Goal: Check status: Check status

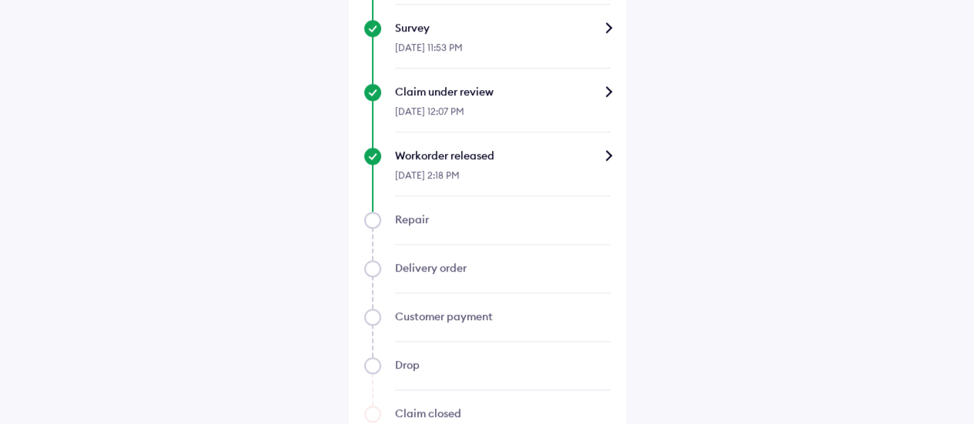
scroll to position [830, 0]
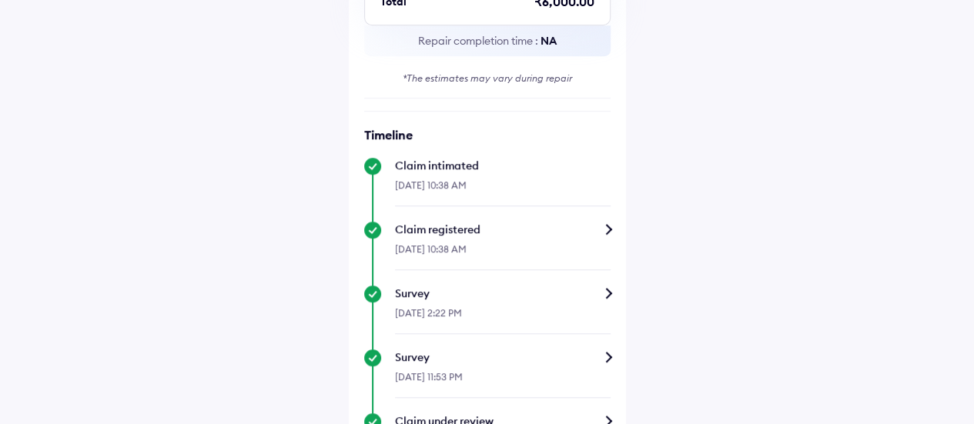
scroll to position [88, 0]
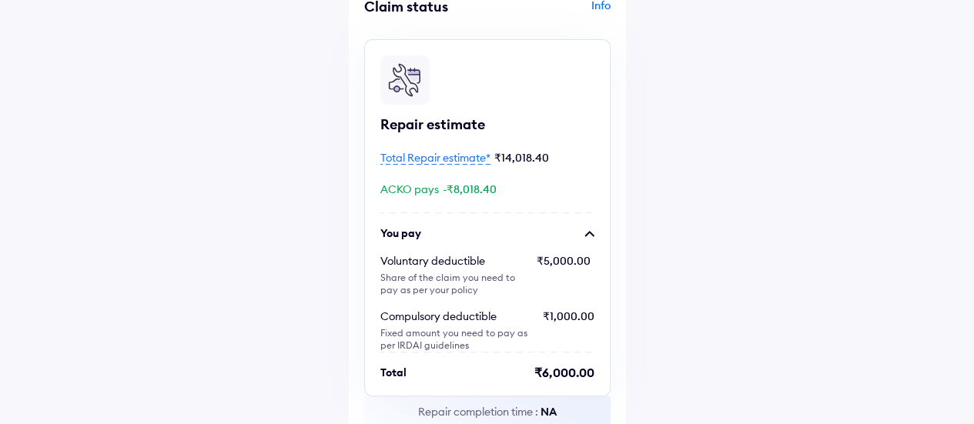
click at [601, 5] on div "Info" at bounding box center [550, 12] width 119 height 29
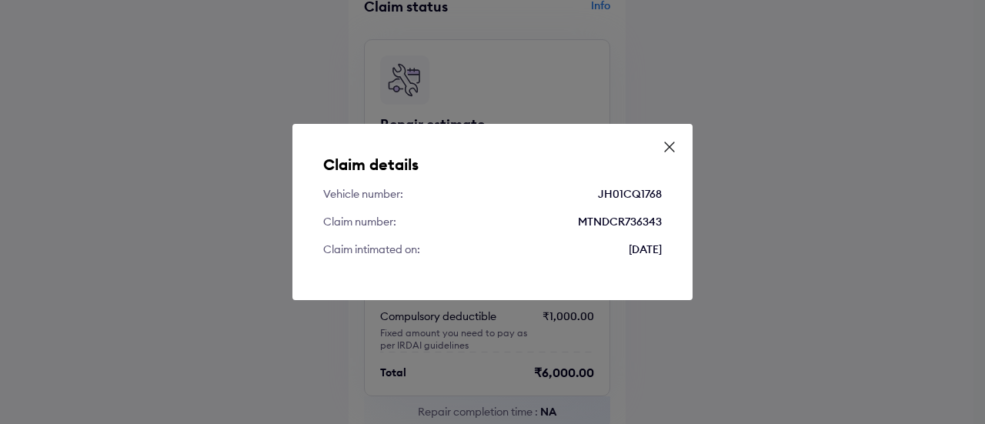
click at [675, 151] on icon at bounding box center [669, 146] width 15 height 15
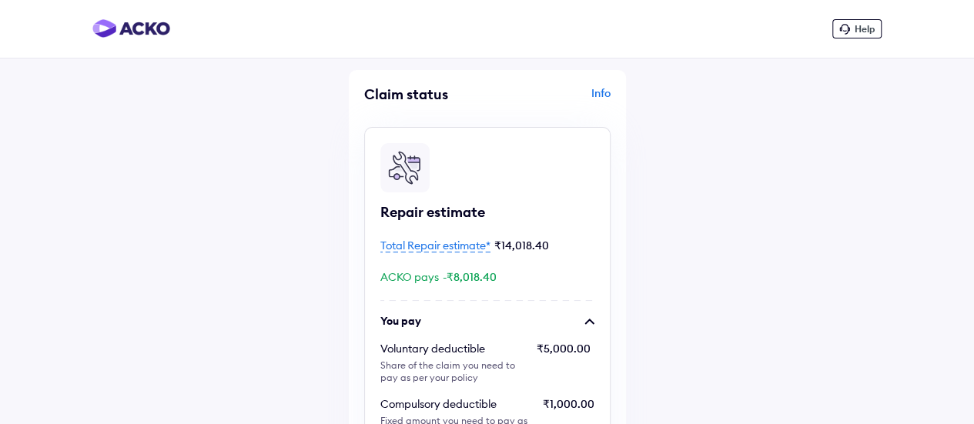
click at [143, 25] on img at bounding box center [131, 28] width 78 height 18
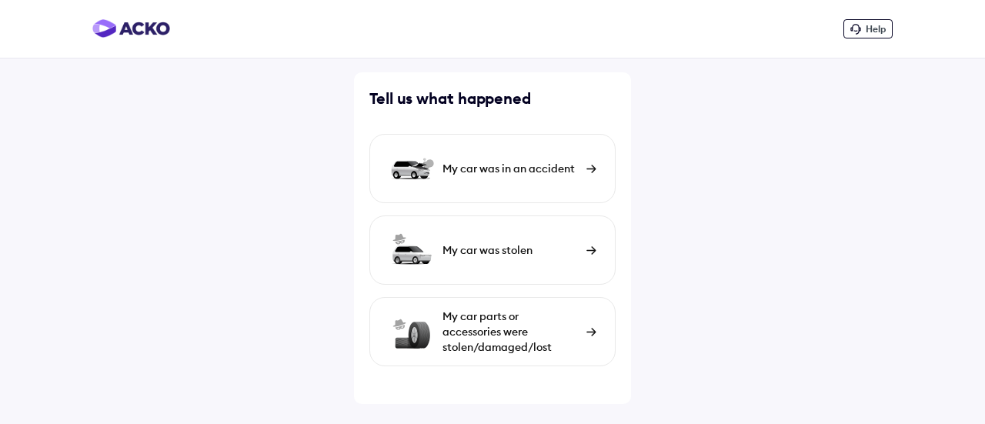
click at [146, 28] on img at bounding box center [131, 28] width 78 height 18
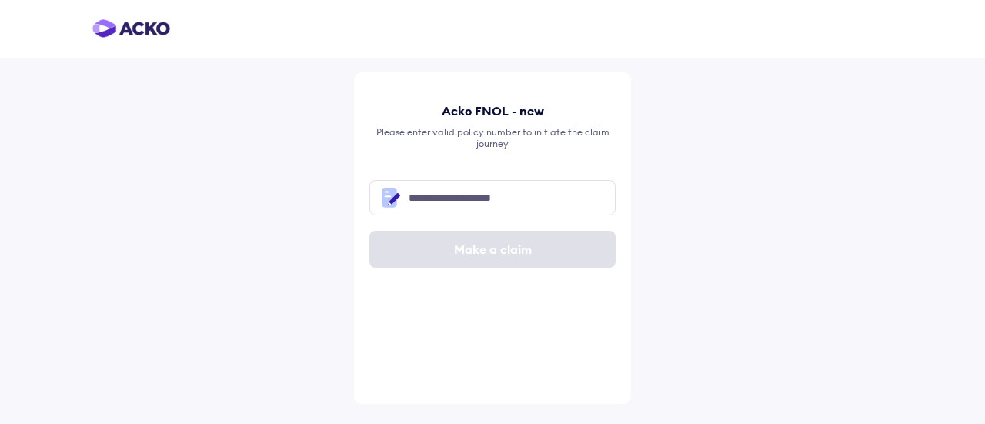
click at [109, 27] on img at bounding box center [131, 28] width 78 height 18
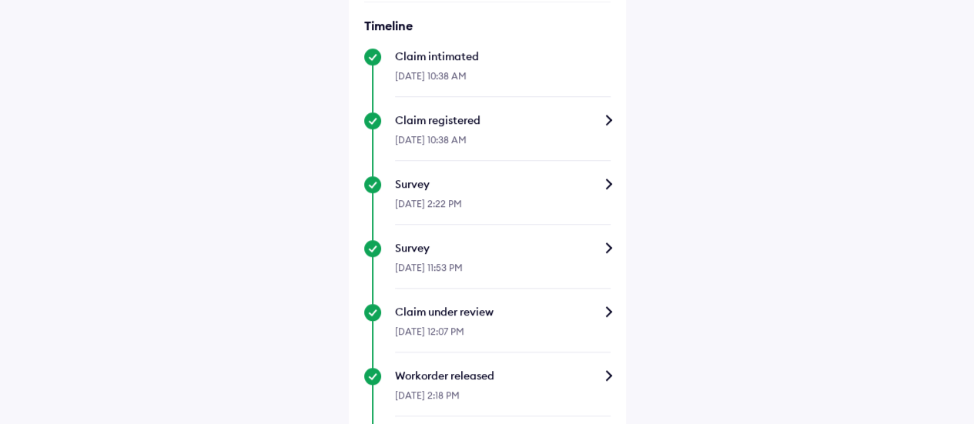
scroll to position [574, 0]
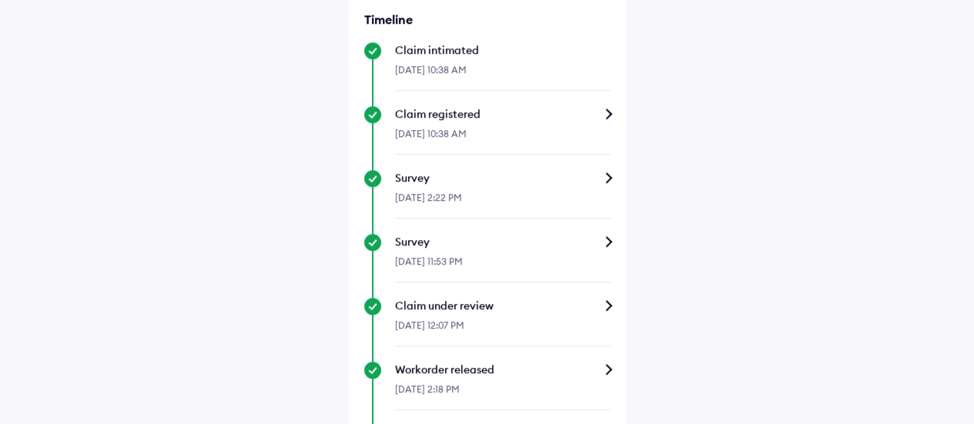
click at [542, 309] on div "Claim under review" at bounding box center [502, 305] width 215 height 15
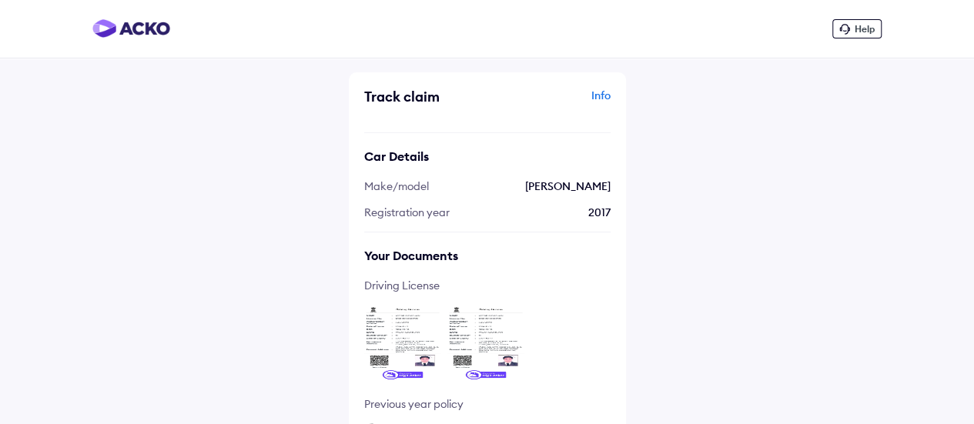
scroll to position [91, 0]
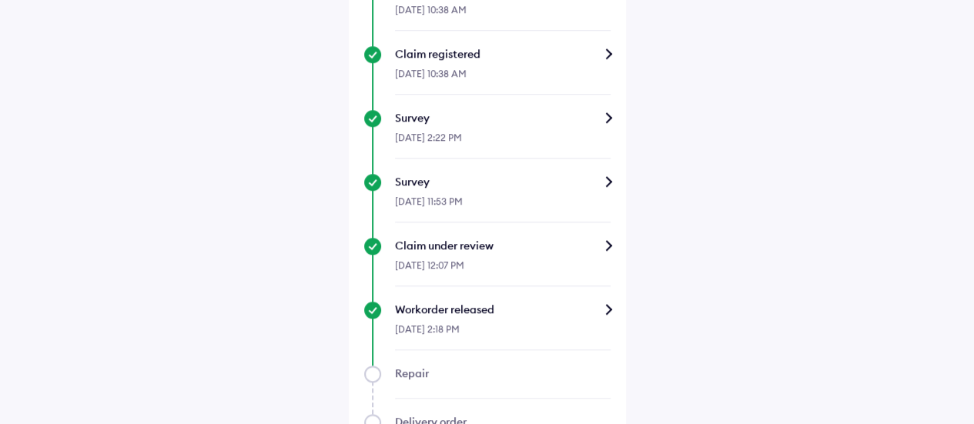
scroll to position [631, 0]
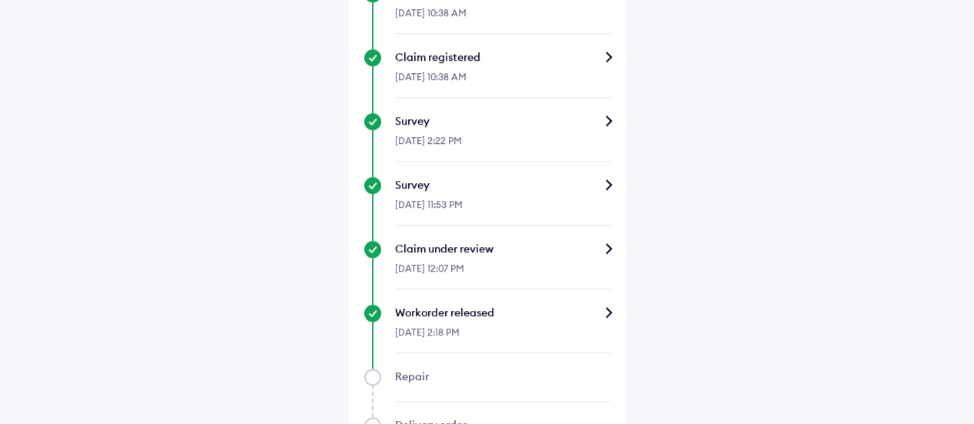
click at [477, 123] on div "Survey" at bounding box center [502, 120] width 215 height 15
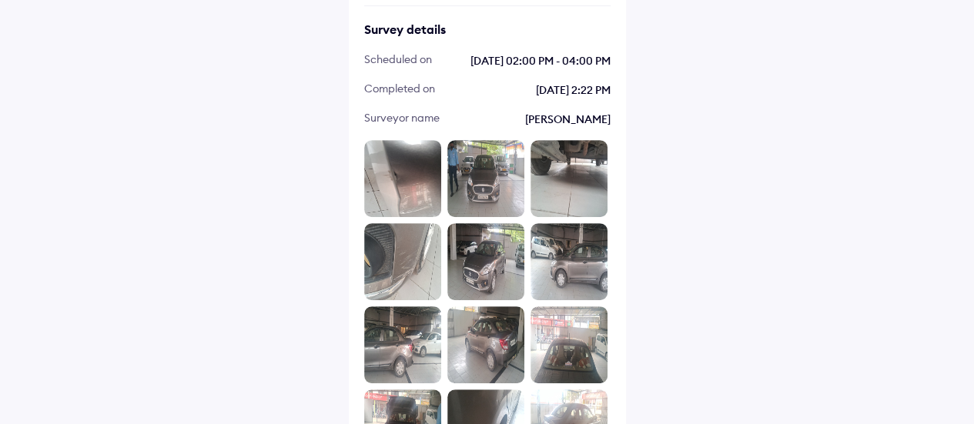
scroll to position [287, 0]
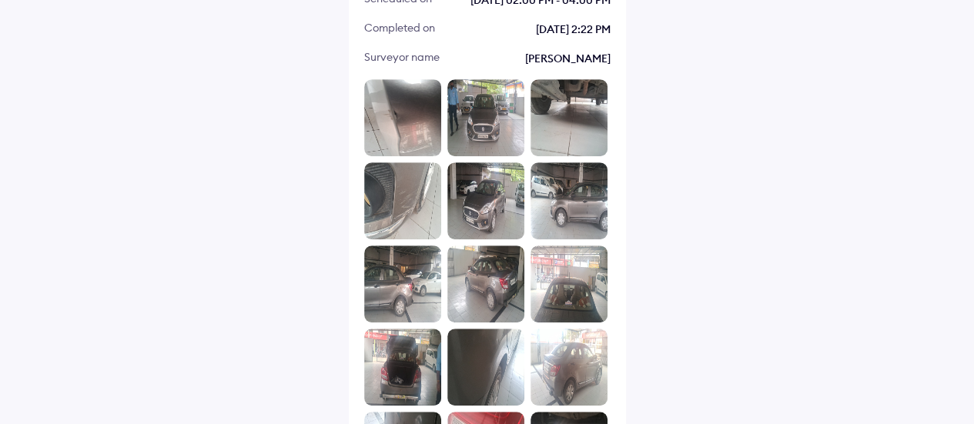
click at [409, 110] on img at bounding box center [402, 117] width 77 height 77
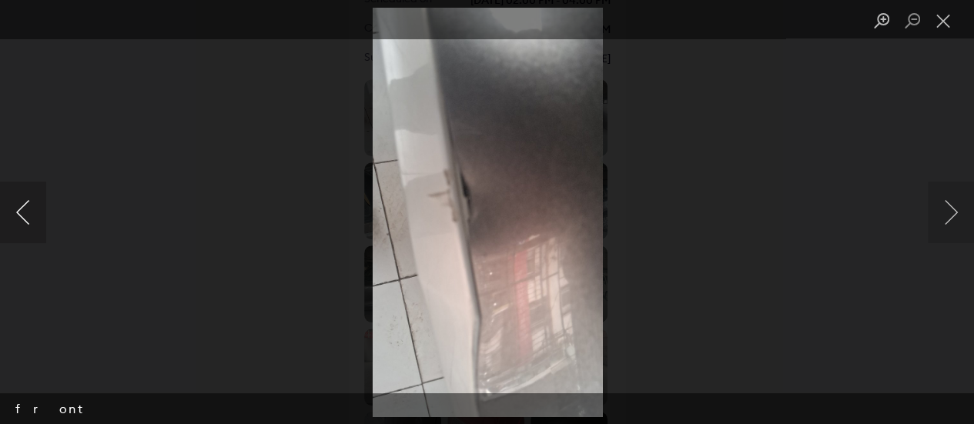
click at [19, 226] on button "Previous image" at bounding box center [23, 213] width 46 height 62
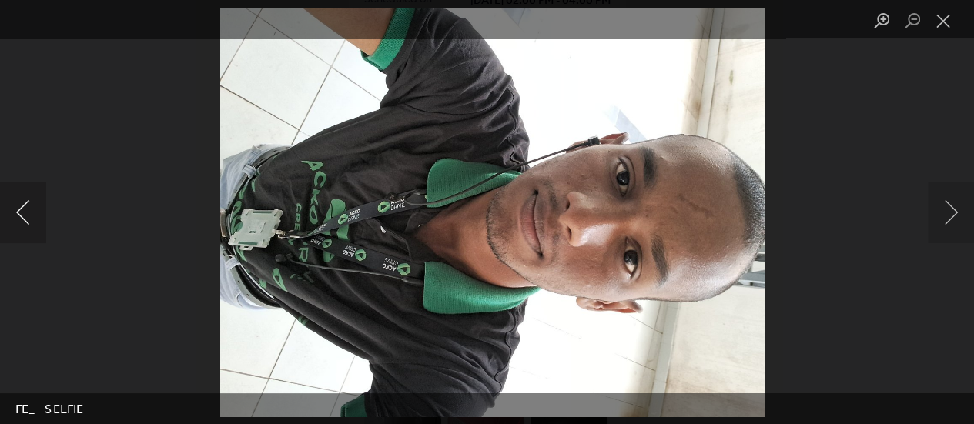
click at [19, 226] on button "Previous image" at bounding box center [23, 213] width 46 height 62
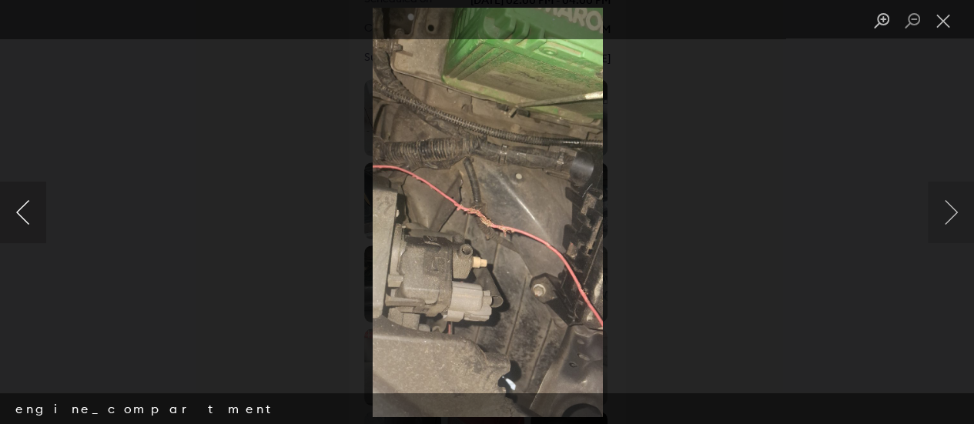
click at [19, 226] on button "Previous image" at bounding box center [23, 213] width 46 height 62
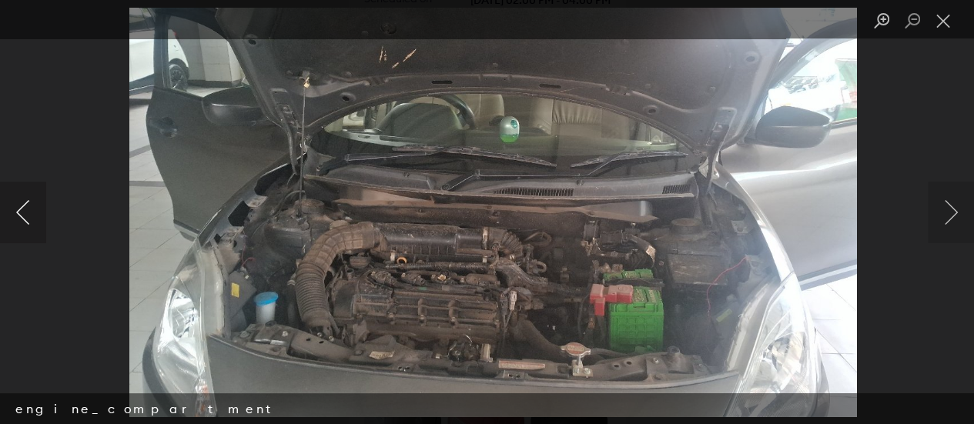
click at [19, 226] on button "Previous image" at bounding box center [23, 213] width 46 height 62
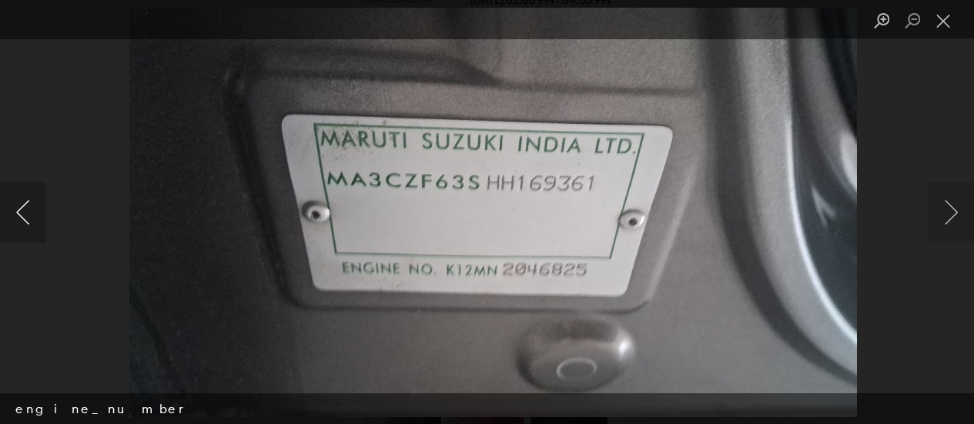
click at [19, 226] on button "Previous image" at bounding box center [23, 213] width 46 height 62
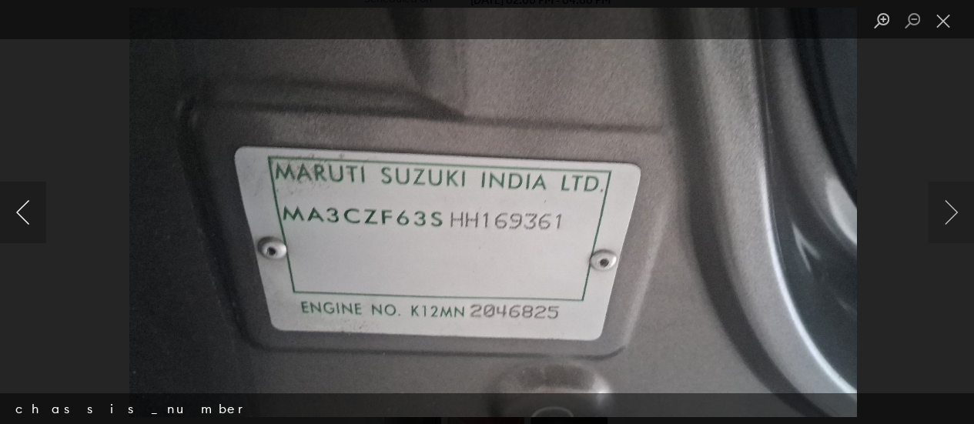
click at [19, 226] on button "Previous image" at bounding box center [23, 213] width 46 height 62
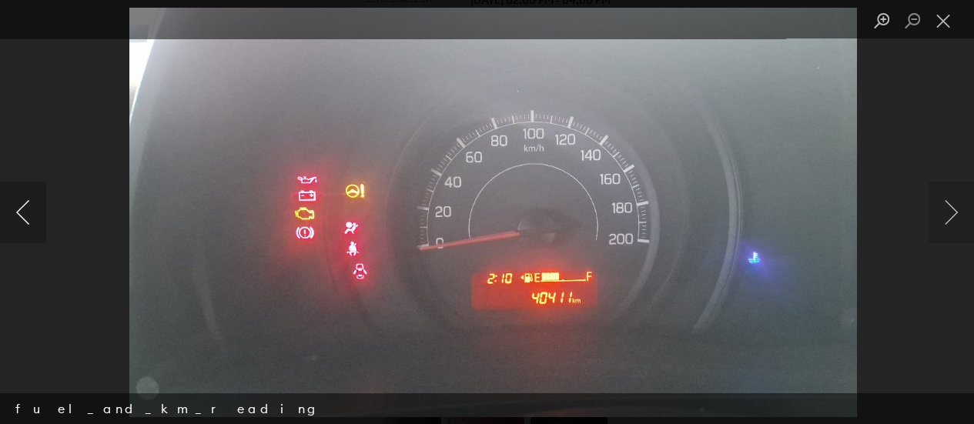
click at [19, 226] on button "Previous image" at bounding box center [23, 213] width 46 height 62
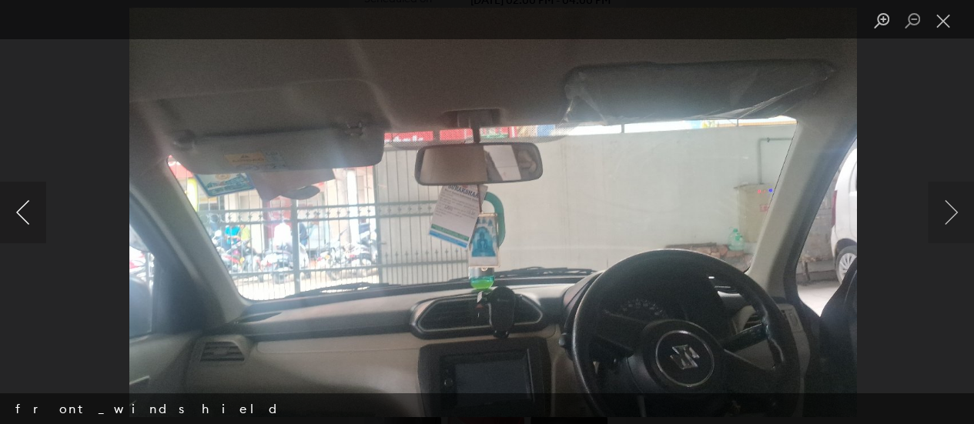
click at [19, 226] on button "Previous image" at bounding box center [23, 213] width 46 height 62
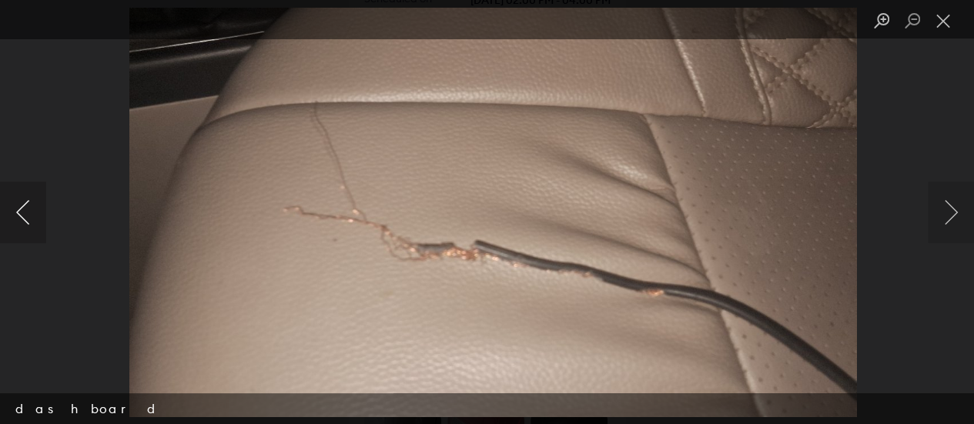
click at [19, 226] on button "Previous image" at bounding box center [23, 213] width 46 height 62
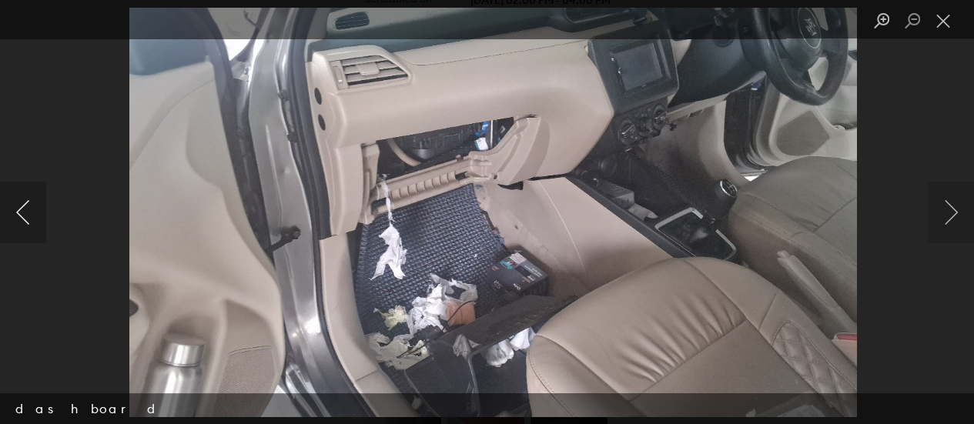
click at [19, 226] on button "Previous image" at bounding box center [23, 213] width 46 height 62
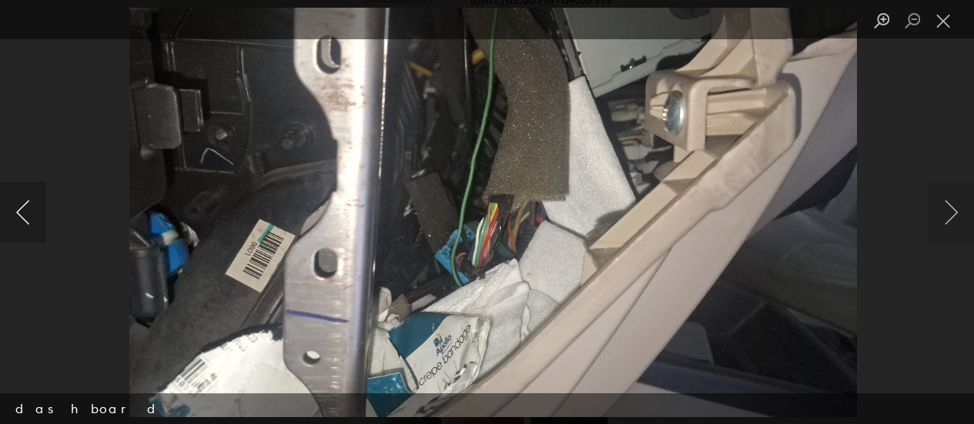
click at [19, 226] on button "Previous image" at bounding box center [23, 213] width 46 height 62
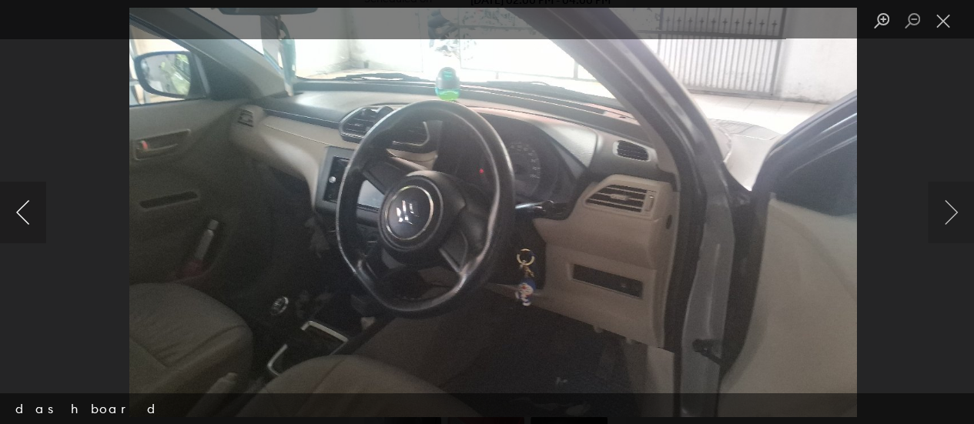
click at [19, 226] on button "Previous image" at bounding box center [23, 213] width 46 height 62
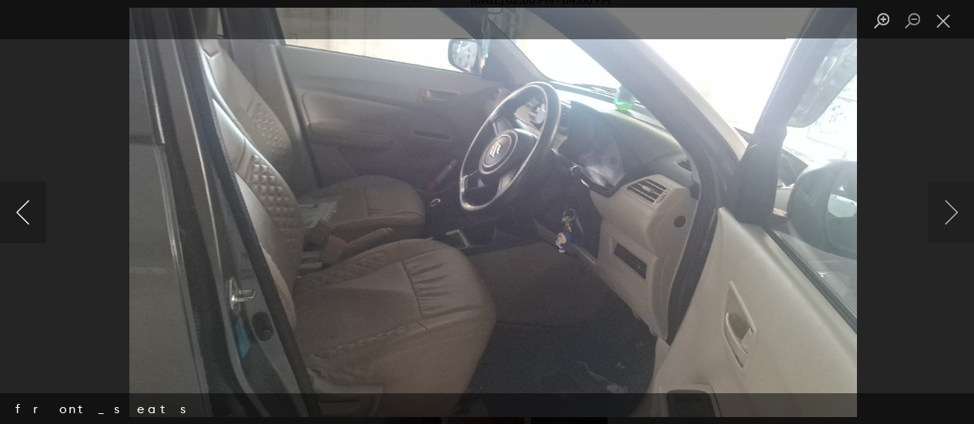
click at [19, 226] on button "Previous image" at bounding box center [23, 213] width 46 height 62
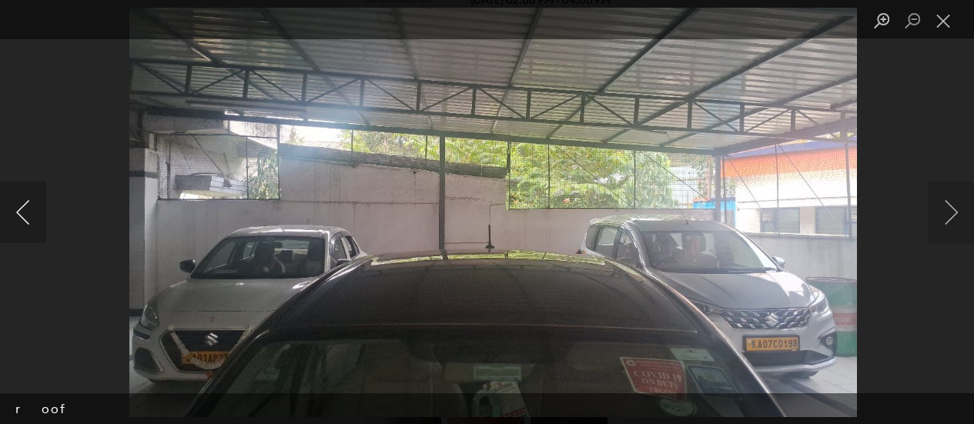
click at [19, 226] on button "Previous image" at bounding box center [23, 213] width 46 height 62
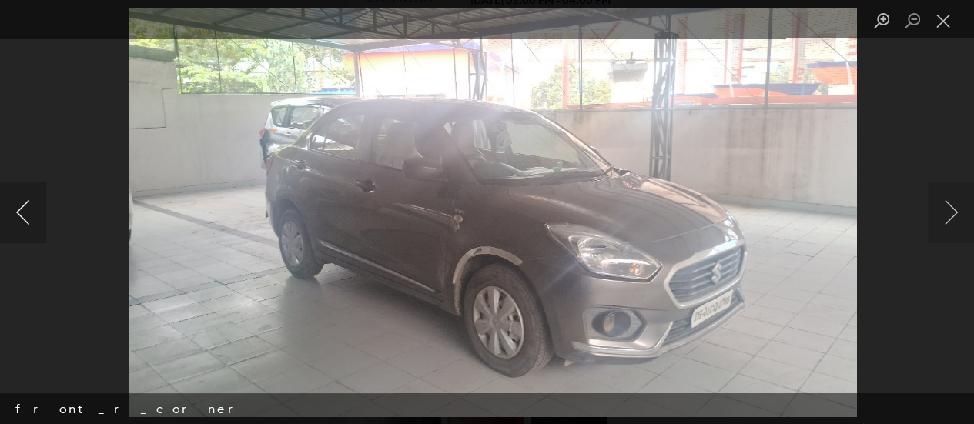
click at [19, 226] on button "Previous image" at bounding box center [23, 213] width 46 height 62
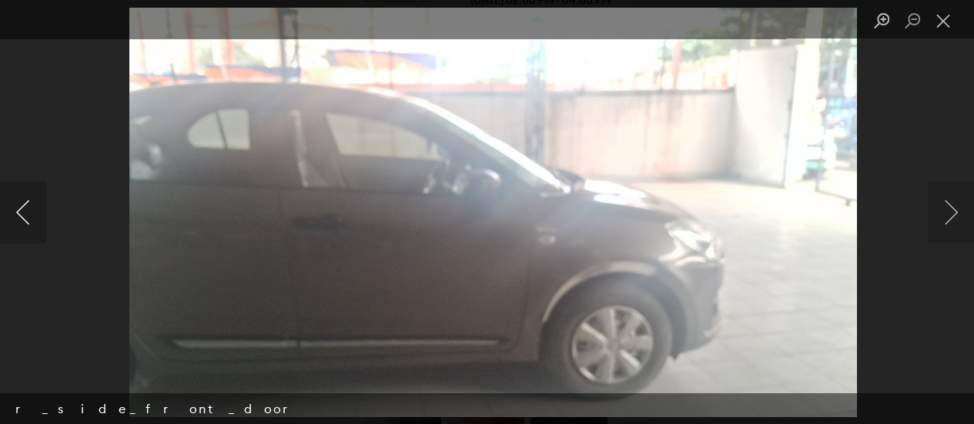
click at [19, 226] on button "Previous image" at bounding box center [23, 213] width 46 height 62
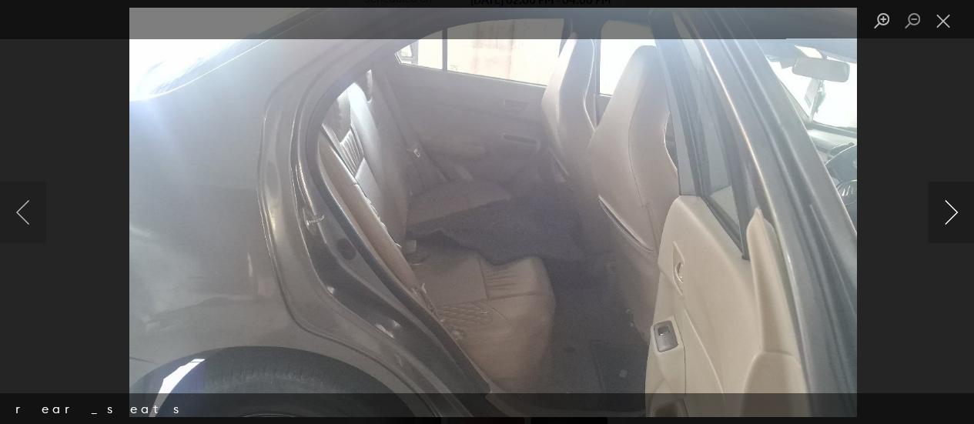
click at [934, 216] on button "Next image" at bounding box center [950, 213] width 46 height 62
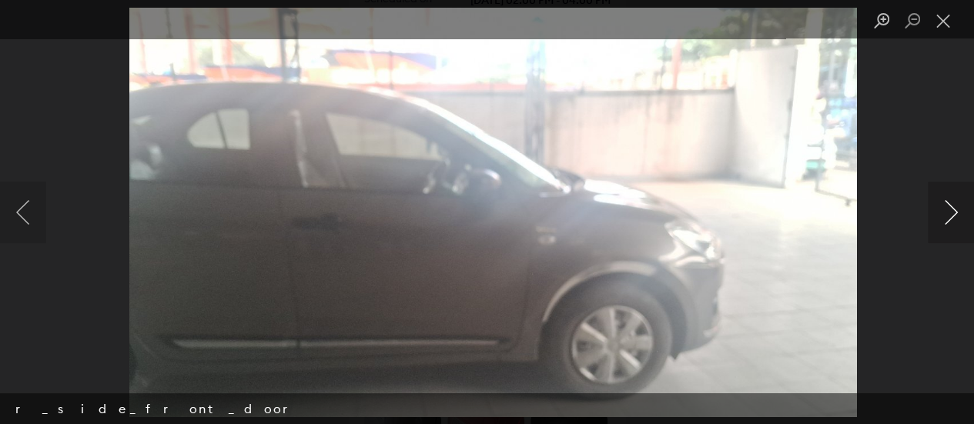
click at [934, 216] on button "Next image" at bounding box center [950, 213] width 46 height 62
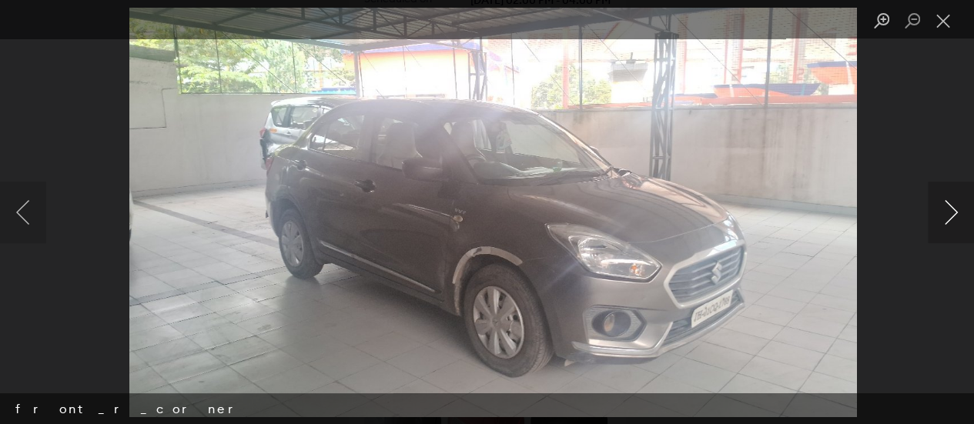
click at [934, 216] on button "Next image" at bounding box center [950, 213] width 46 height 62
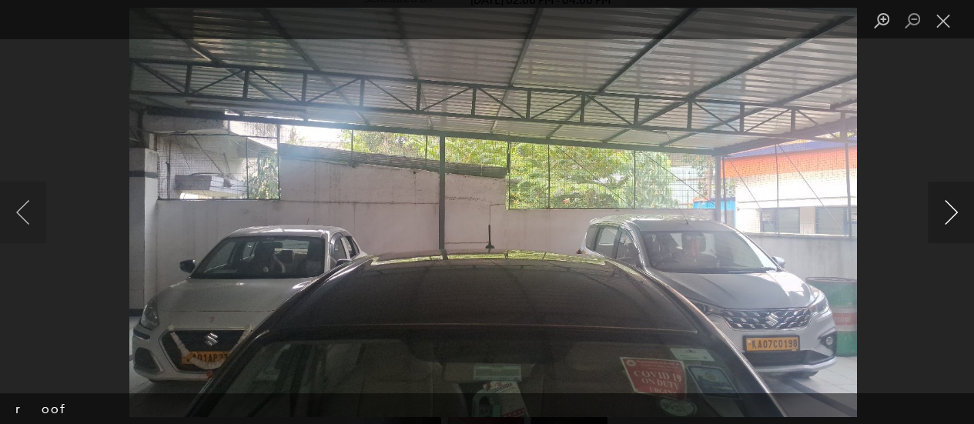
click at [934, 216] on button "Next image" at bounding box center [950, 213] width 46 height 62
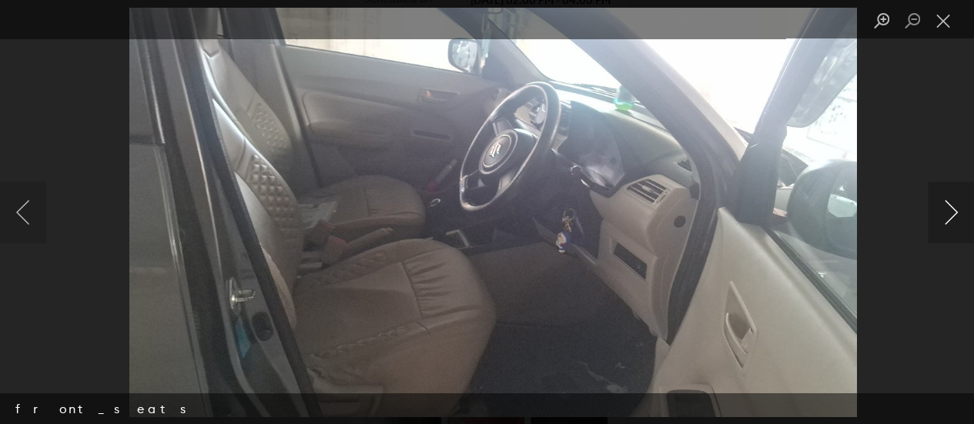
click at [934, 216] on button "Next image" at bounding box center [950, 213] width 46 height 62
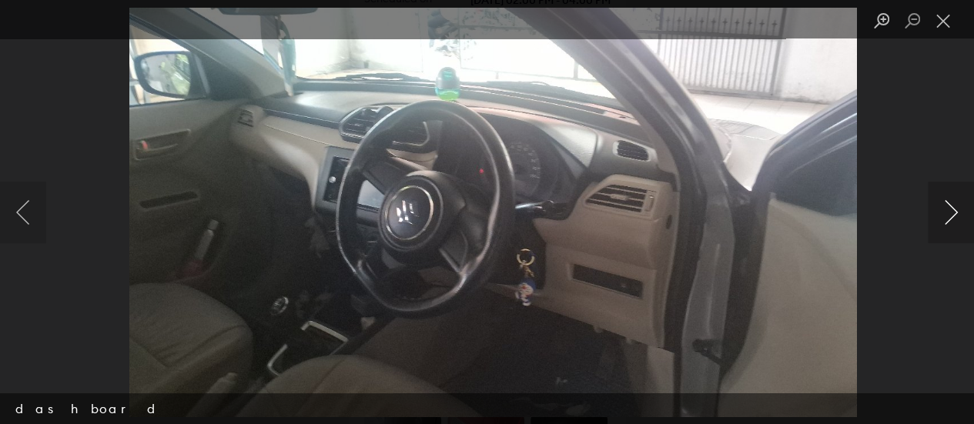
click at [934, 216] on button "Next image" at bounding box center [950, 213] width 46 height 62
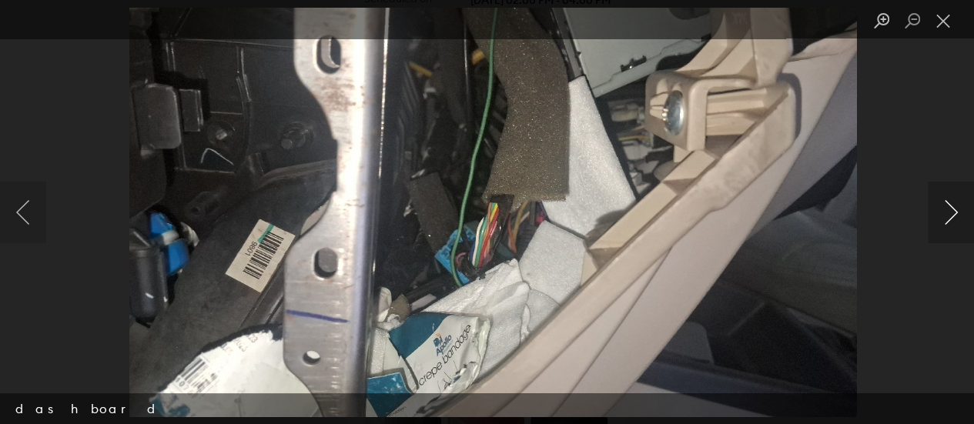
click at [934, 216] on button "Next image" at bounding box center [950, 213] width 46 height 62
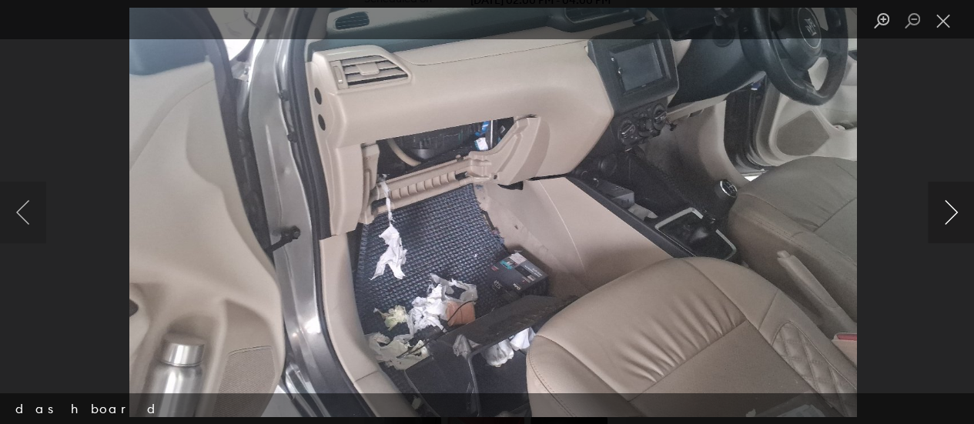
click at [934, 216] on button "Next image" at bounding box center [950, 213] width 46 height 62
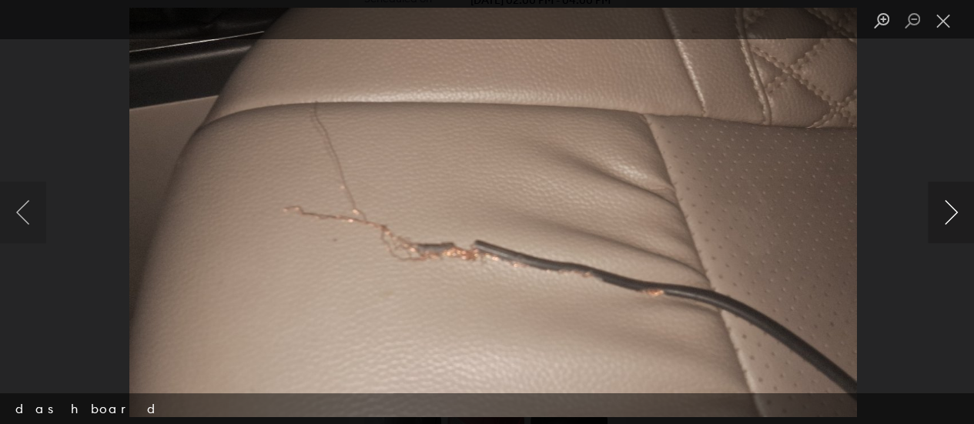
click at [934, 216] on button "Next image" at bounding box center [950, 213] width 46 height 62
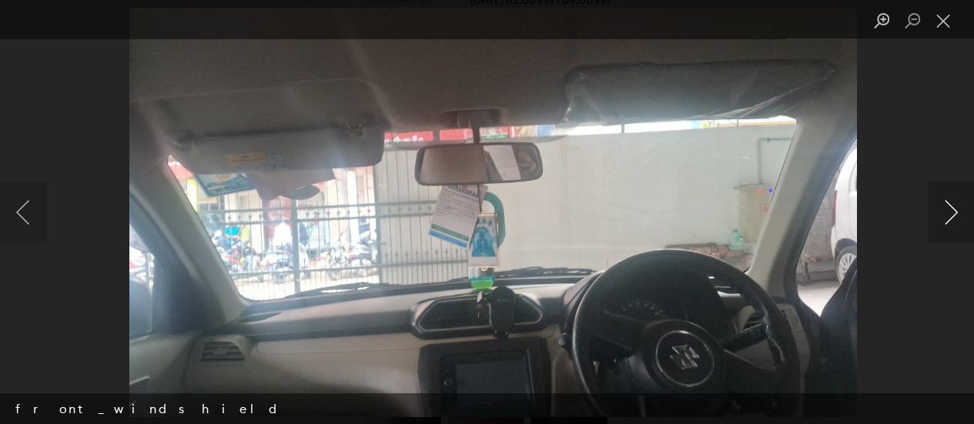
click at [940, 232] on button "Next image" at bounding box center [950, 213] width 46 height 62
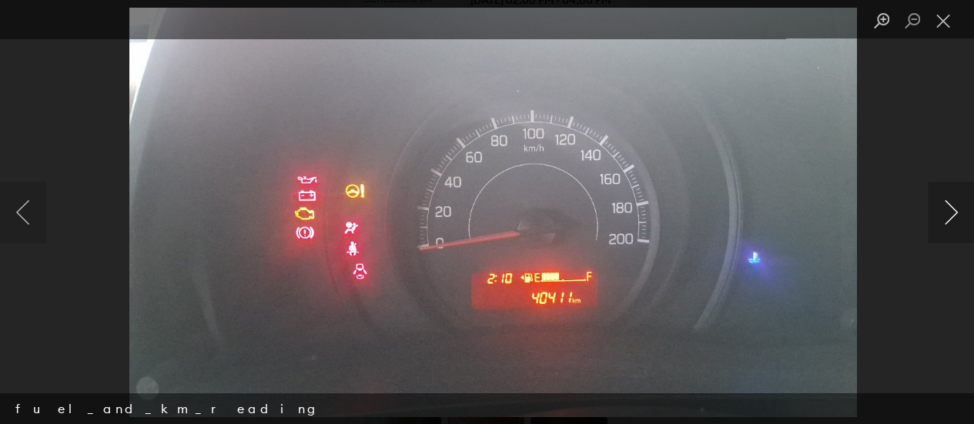
click at [940, 232] on button "Next image" at bounding box center [950, 213] width 46 height 62
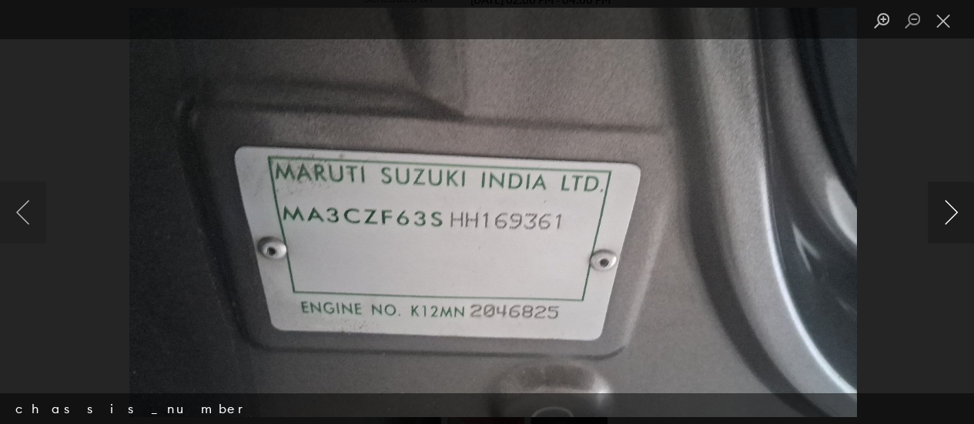
click at [940, 232] on button "Next image" at bounding box center [950, 213] width 46 height 62
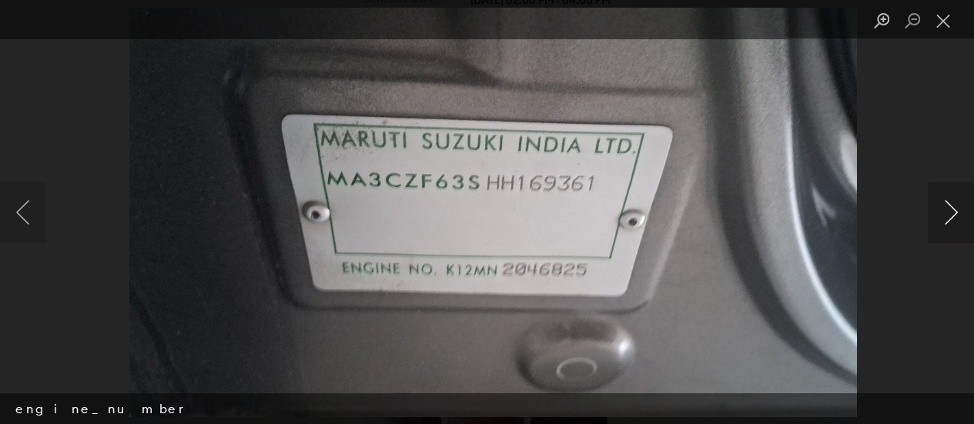
click at [940, 232] on button "Next image" at bounding box center [950, 213] width 46 height 62
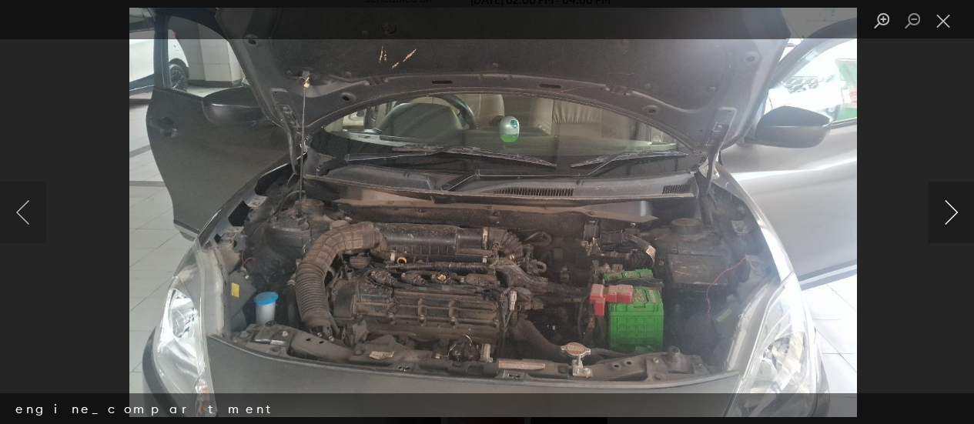
click at [940, 232] on button "Next image" at bounding box center [950, 213] width 46 height 62
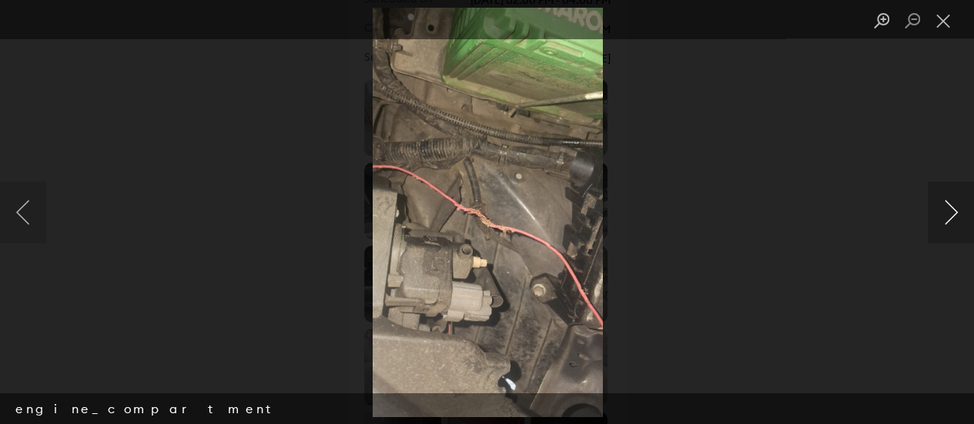
click at [940, 232] on button "Next image" at bounding box center [950, 213] width 46 height 62
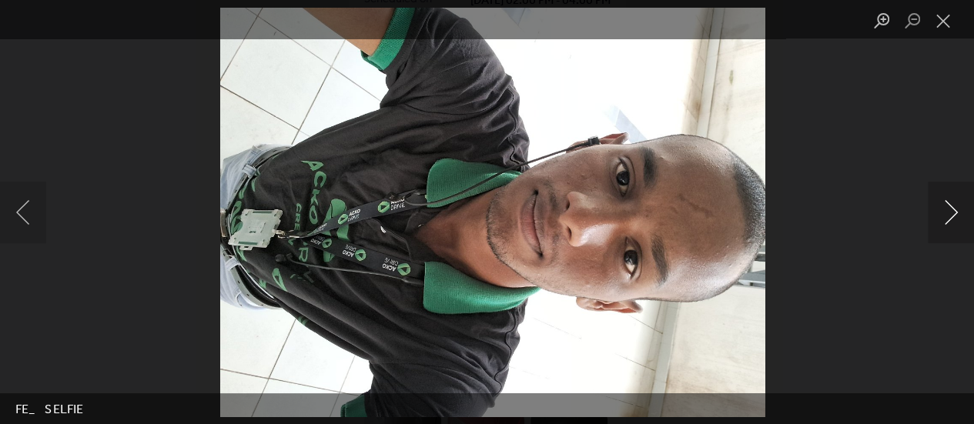
click at [940, 232] on button "Next image" at bounding box center [950, 213] width 46 height 62
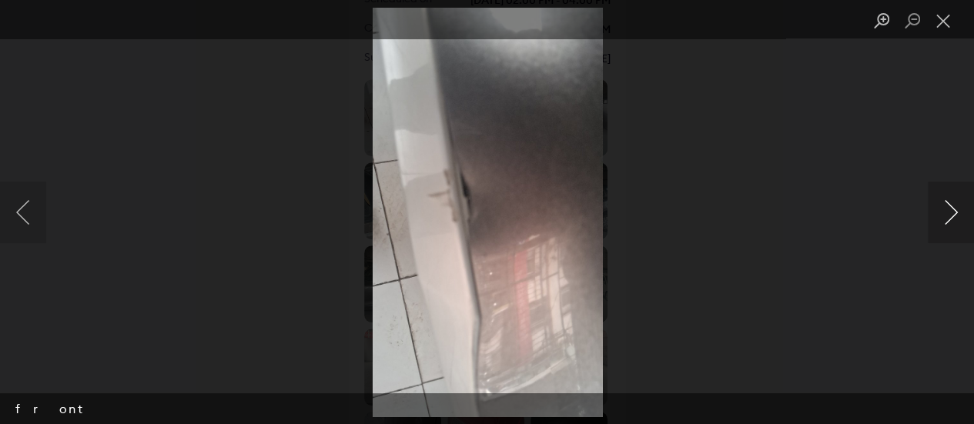
click at [940, 232] on button "Next image" at bounding box center [950, 213] width 46 height 62
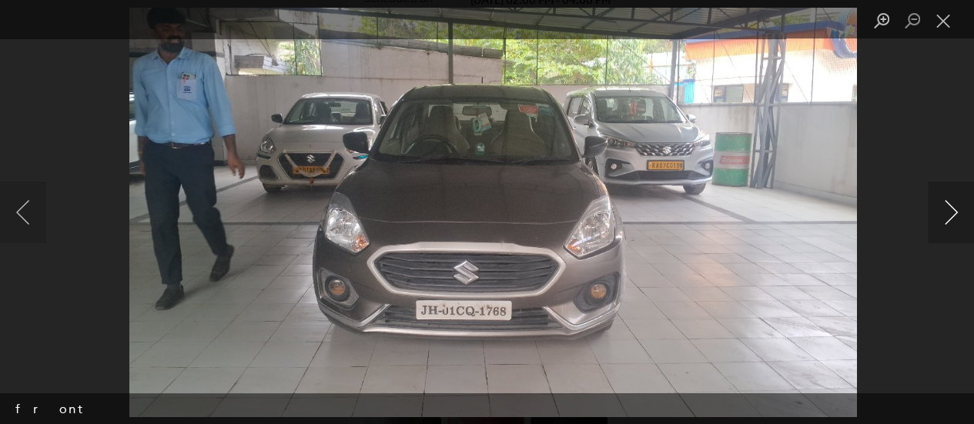
click at [940, 232] on button "Next image" at bounding box center [950, 213] width 46 height 62
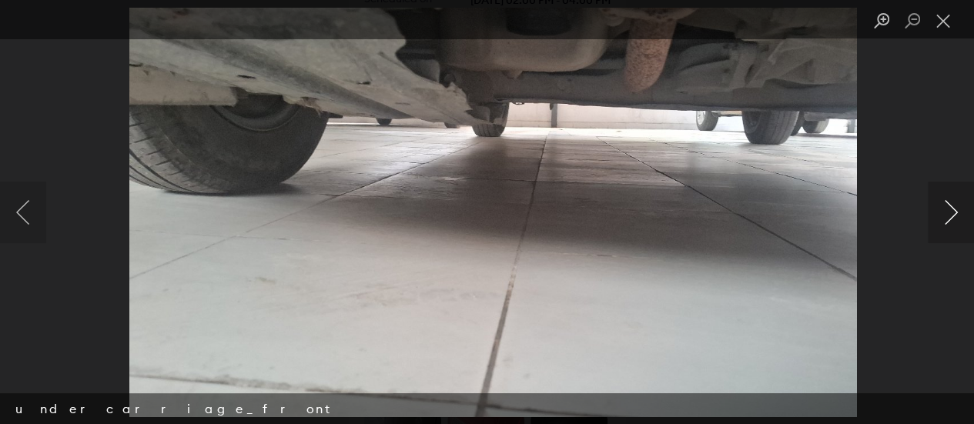
click at [940, 232] on button "Next image" at bounding box center [950, 213] width 46 height 62
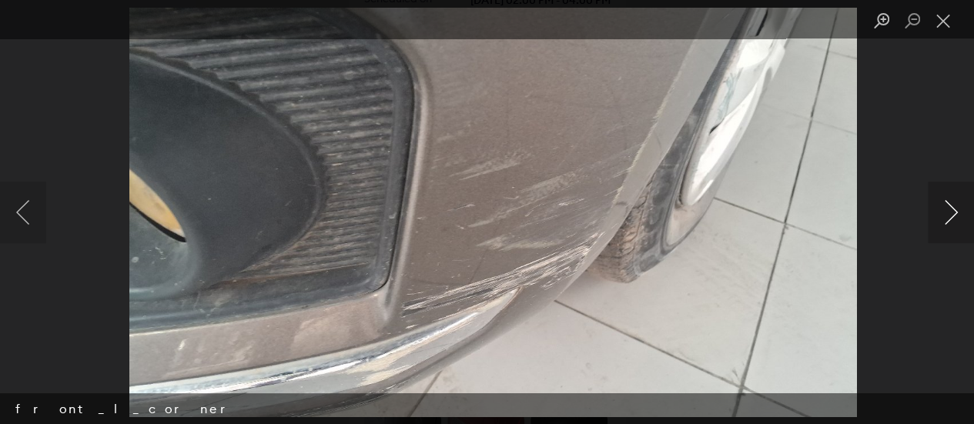
click at [940, 232] on button "Next image" at bounding box center [950, 213] width 46 height 62
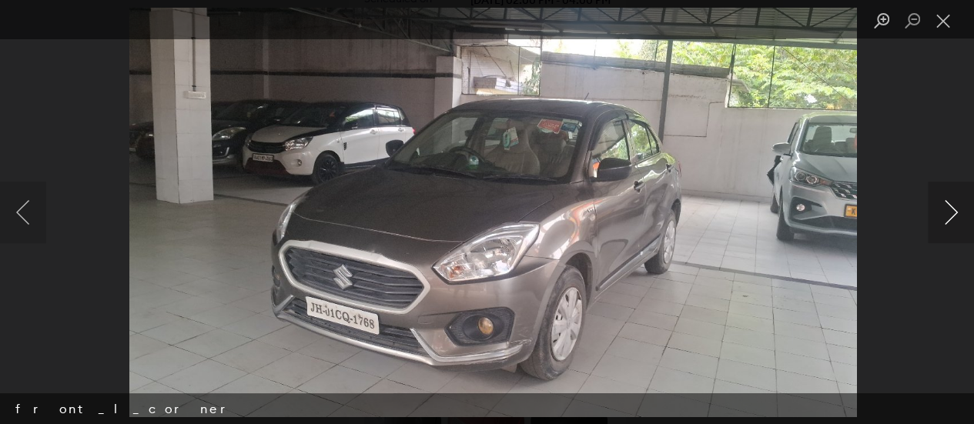
click at [940, 232] on button "Next image" at bounding box center [950, 213] width 46 height 62
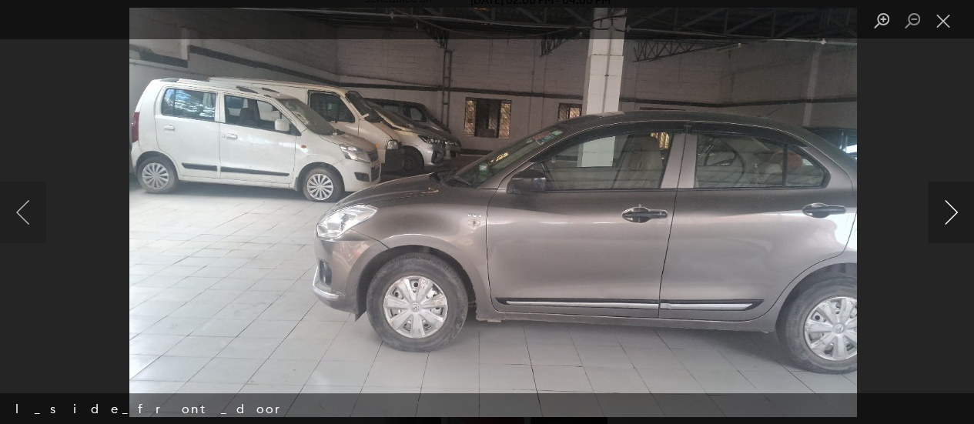
click at [940, 232] on button "Next image" at bounding box center [950, 213] width 46 height 62
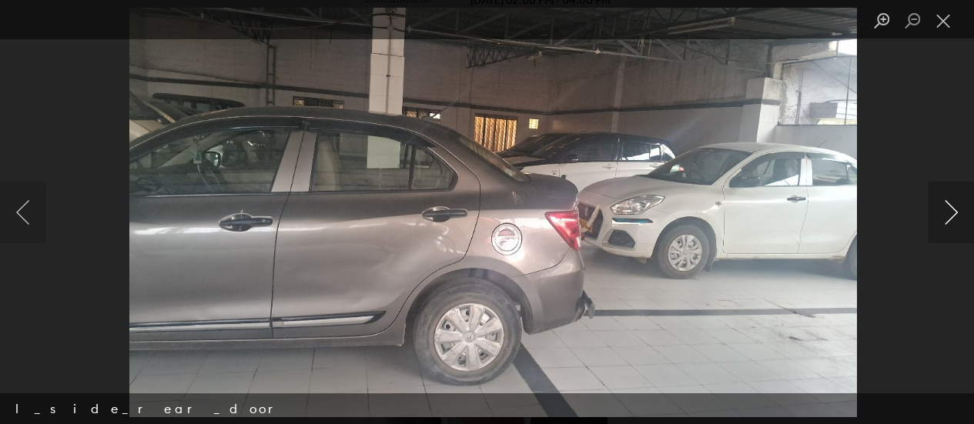
click at [940, 232] on button "Next image" at bounding box center [950, 213] width 46 height 62
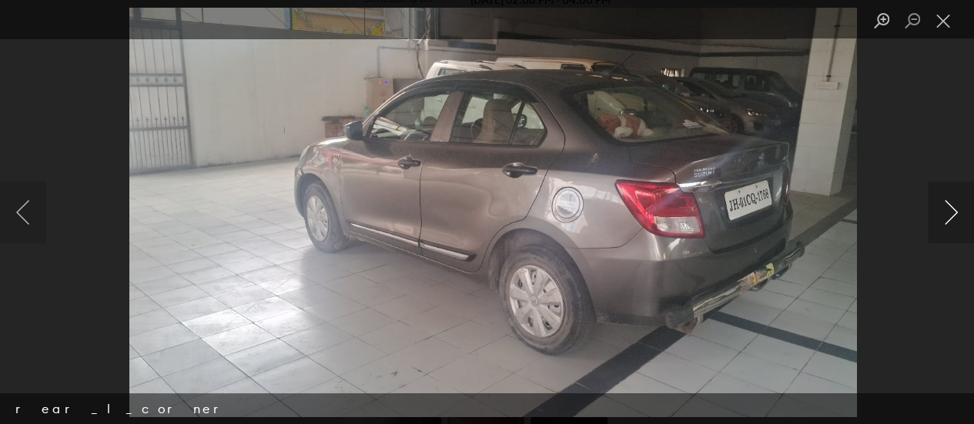
click at [940, 232] on button "Next image" at bounding box center [950, 213] width 46 height 62
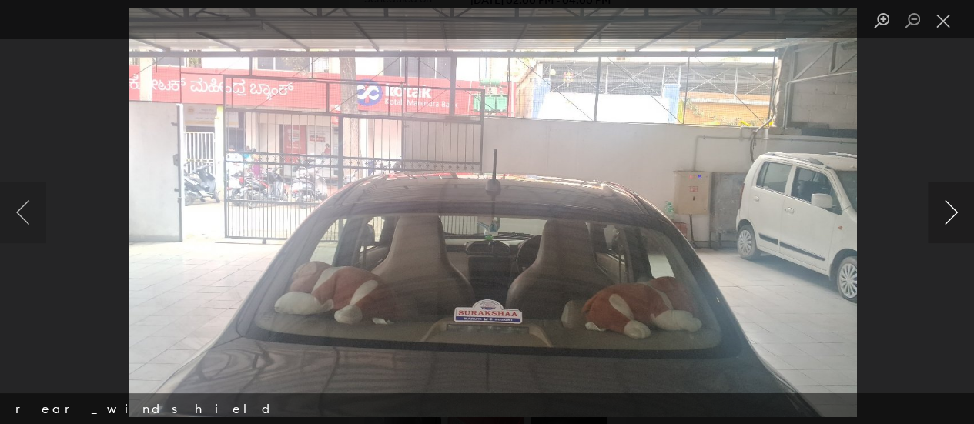
click at [940, 232] on button "Next image" at bounding box center [950, 213] width 46 height 62
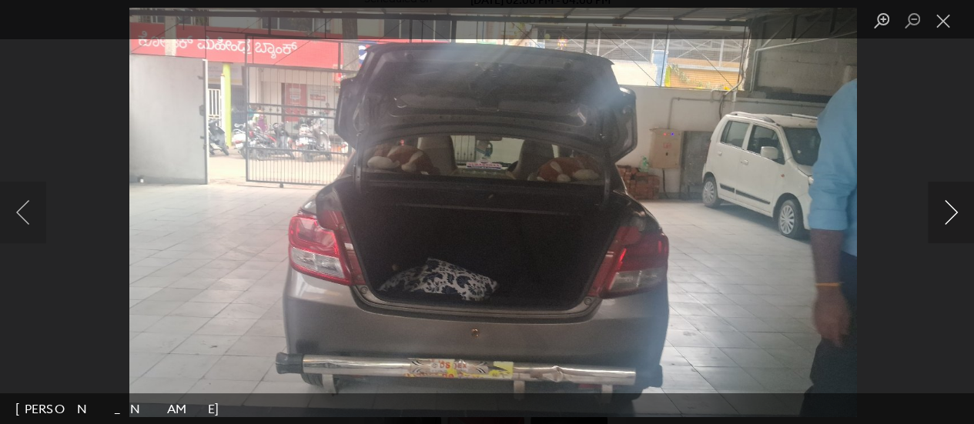
click at [940, 232] on button "Next image" at bounding box center [950, 213] width 46 height 62
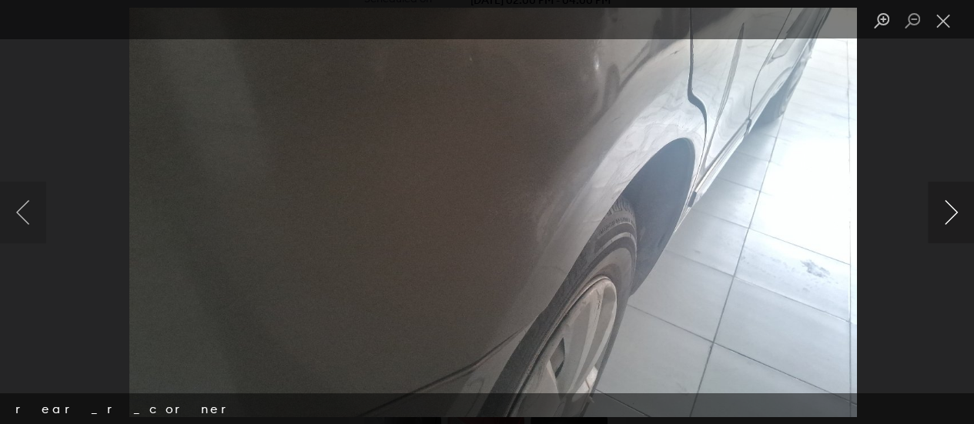
click at [940, 232] on button "Next image" at bounding box center [950, 213] width 46 height 62
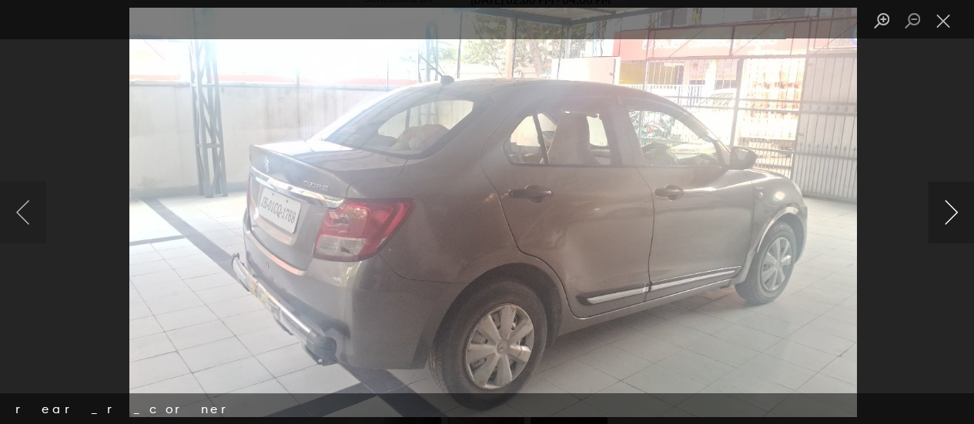
click at [940, 232] on button "Next image" at bounding box center [950, 213] width 46 height 62
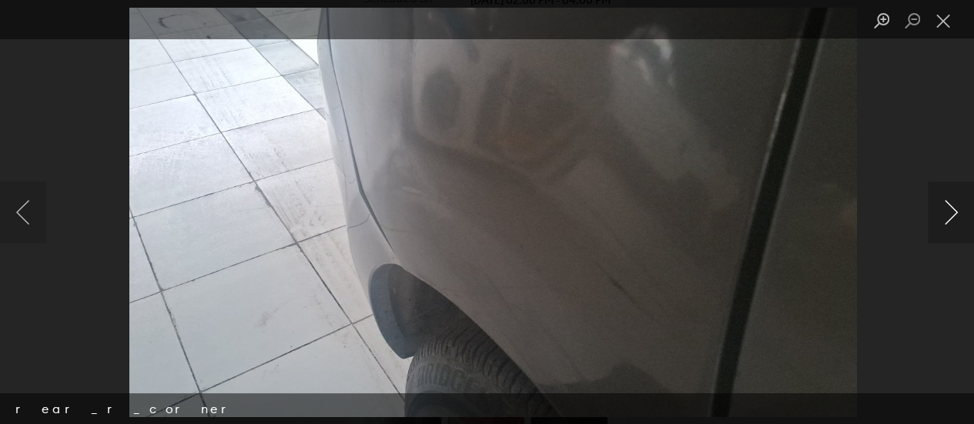
click at [940, 232] on button "Next image" at bounding box center [950, 213] width 46 height 62
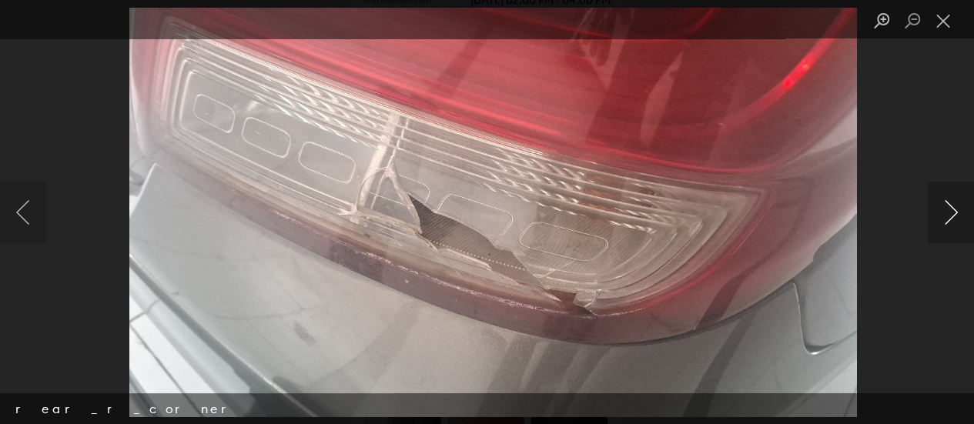
click at [940, 232] on button "Next image" at bounding box center [950, 213] width 46 height 62
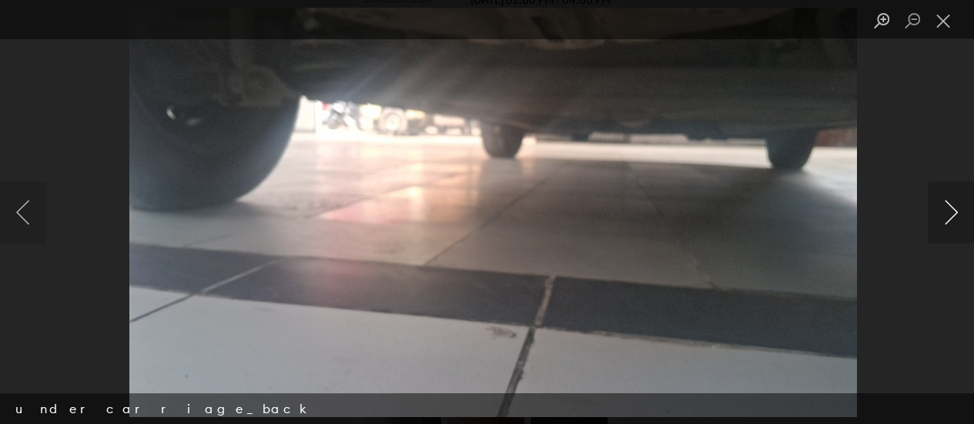
click at [940, 232] on button "Next image" at bounding box center [950, 213] width 46 height 62
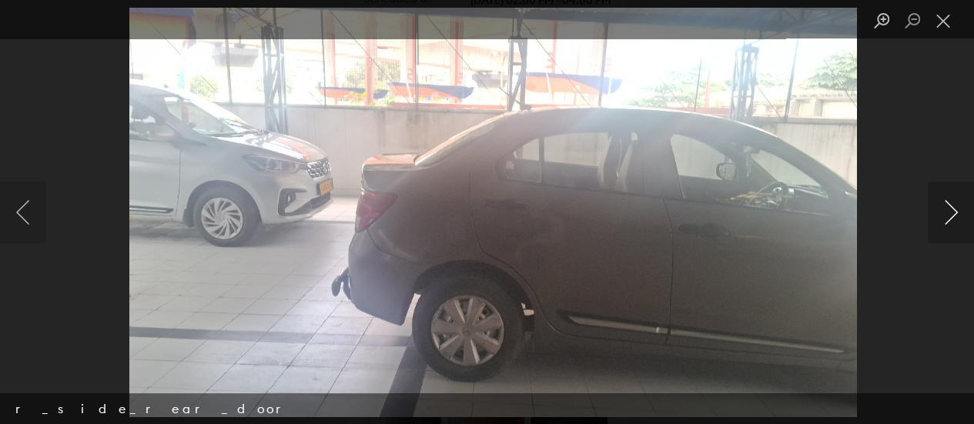
click at [940, 232] on button "Next image" at bounding box center [950, 213] width 46 height 62
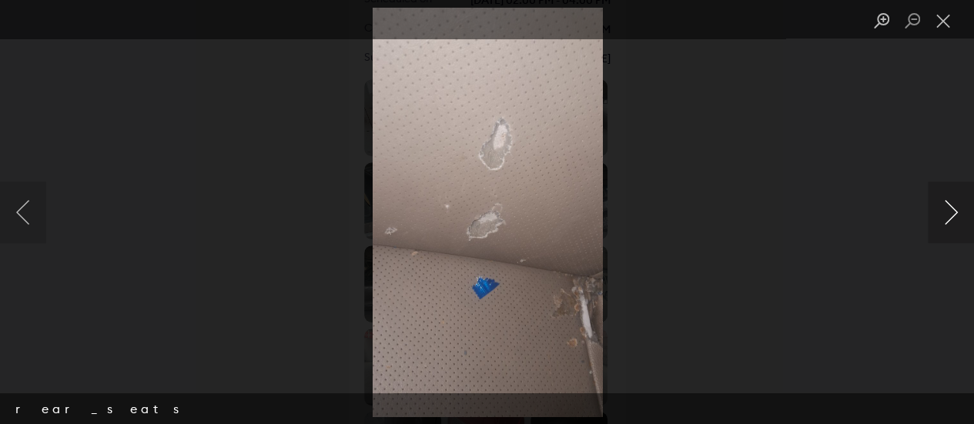
click at [940, 232] on button "Next image" at bounding box center [950, 213] width 46 height 62
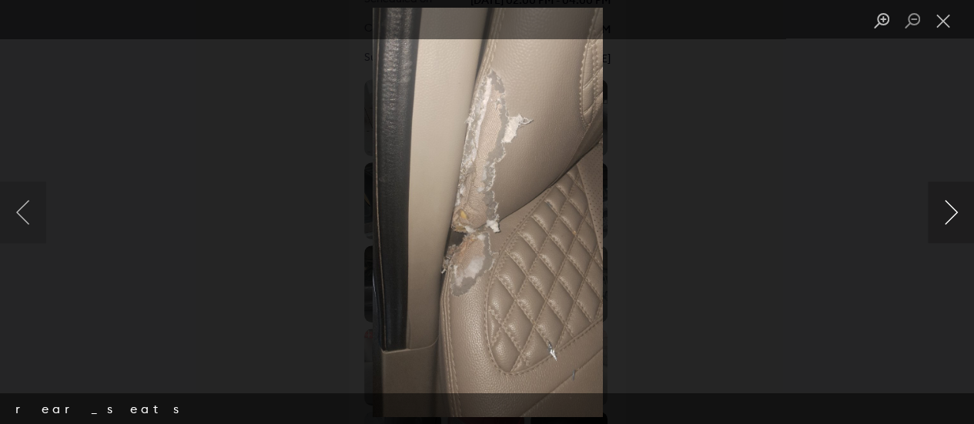
click at [940, 232] on button "Next image" at bounding box center [950, 213] width 46 height 62
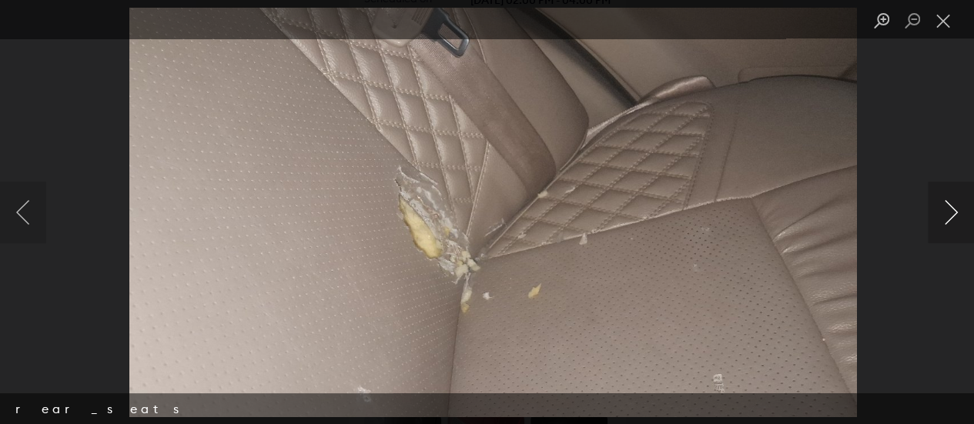
click at [940, 232] on button "Next image" at bounding box center [950, 213] width 46 height 62
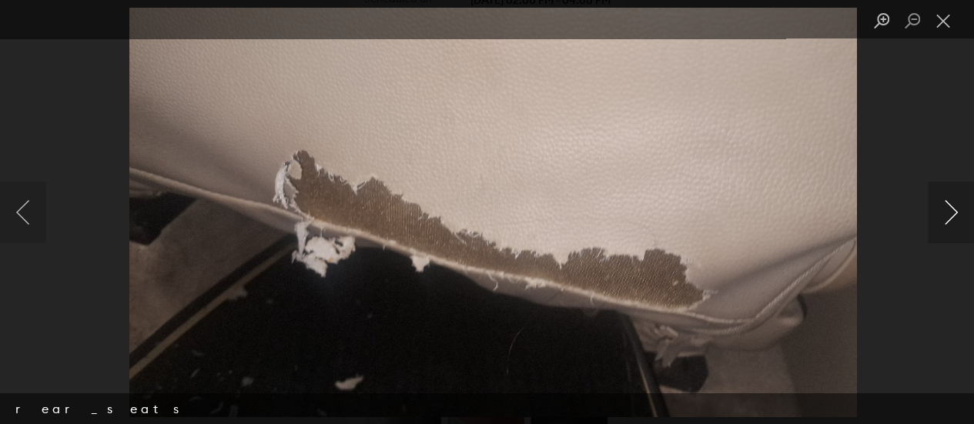
click at [940, 232] on button "Next image" at bounding box center [950, 213] width 46 height 62
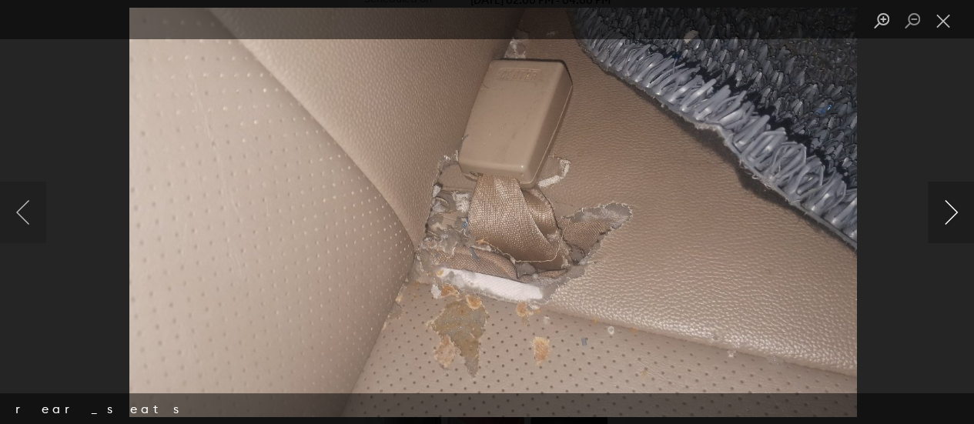
click at [940, 232] on button "Next image" at bounding box center [950, 213] width 46 height 62
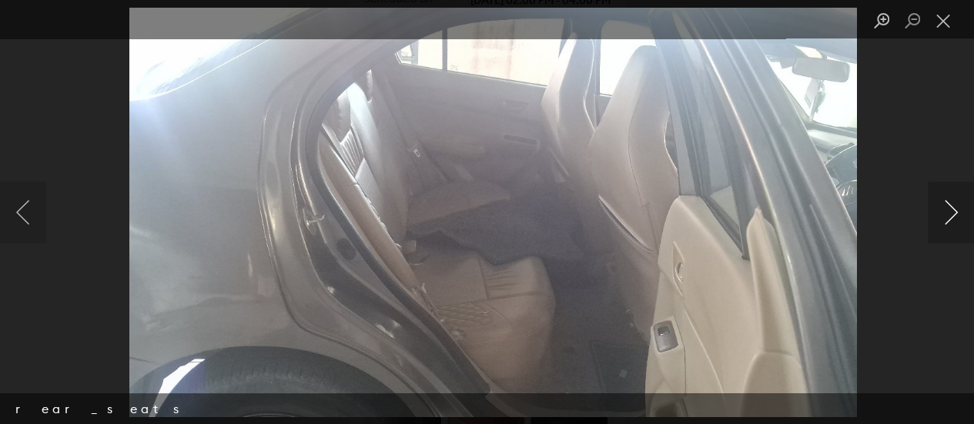
click at [940, 232] on button "Next image" at bounding box center [950, 213] width 46 height 62
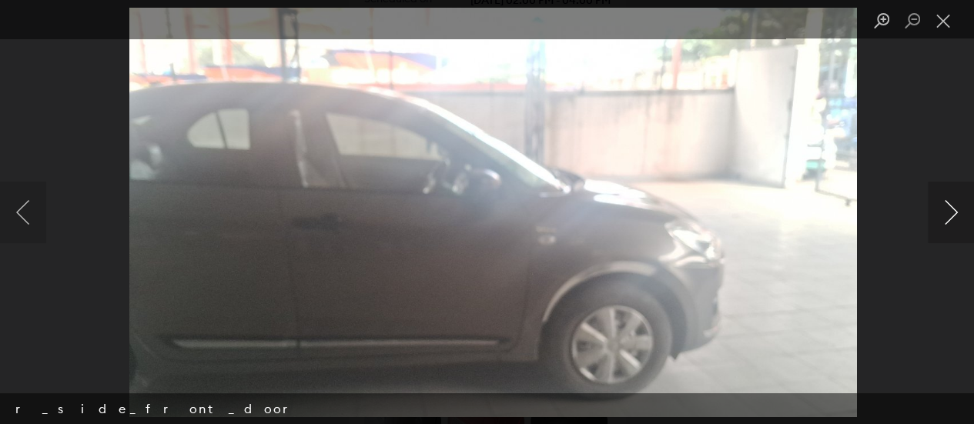
click at [940, 232] on button "Next image" at bounding box center [950, 213] width 46 height 62
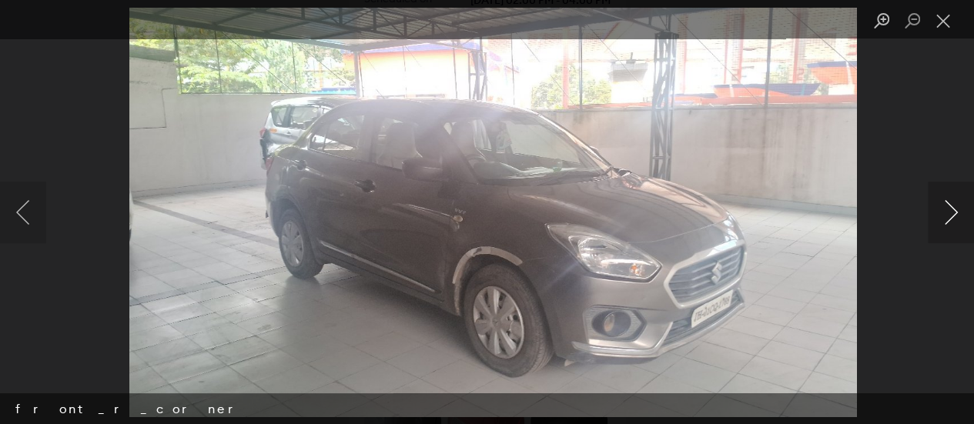
click at [940, 232] on button "Next image" at bounding box center [950, 213] width 46 height 62
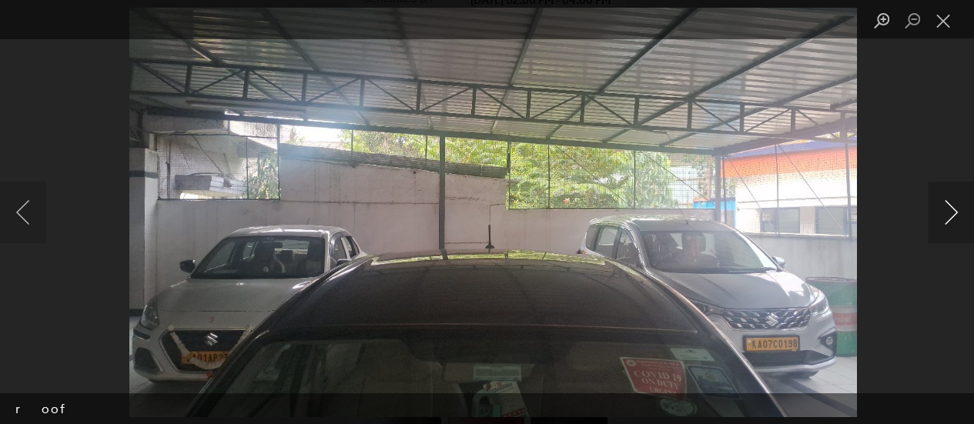
click at [940, 232] on button "Next image" at bounding box center [950, 213] width 46 height 62
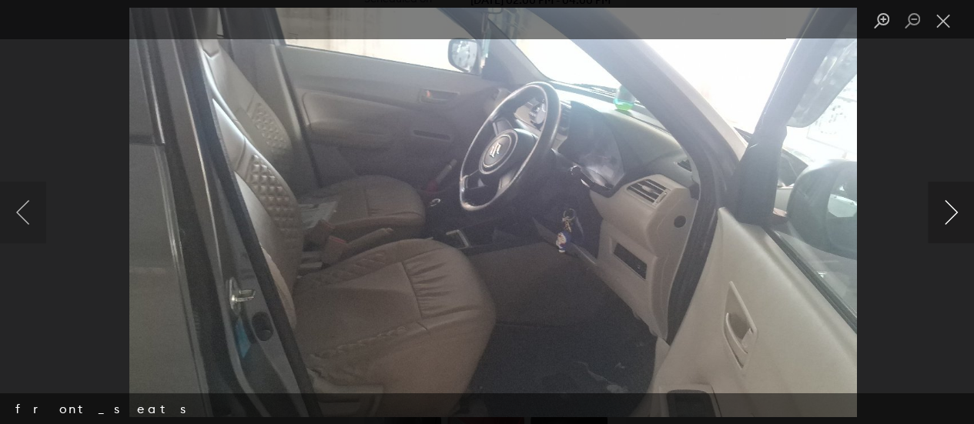
click at [940, 232] on button "Next image" at bounding box center [950, 213] width 46 height 62
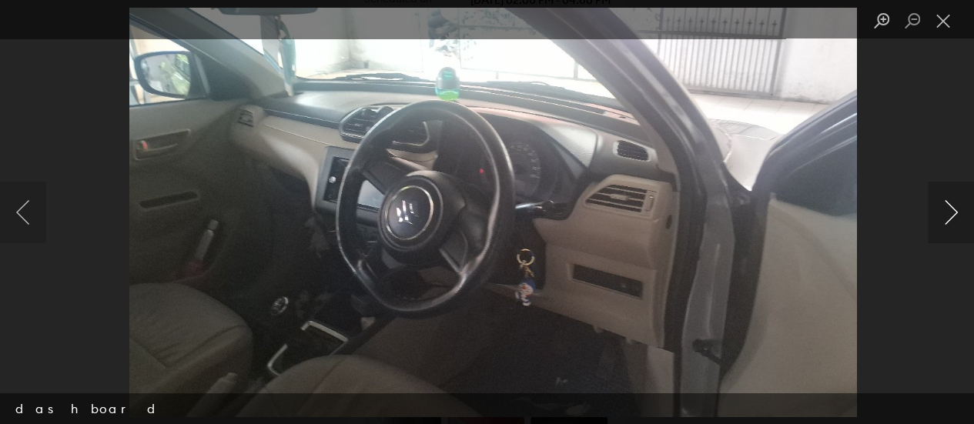
click at [940, 232] on button "Next image" at bounding box center [950, 213] width 46 height 62
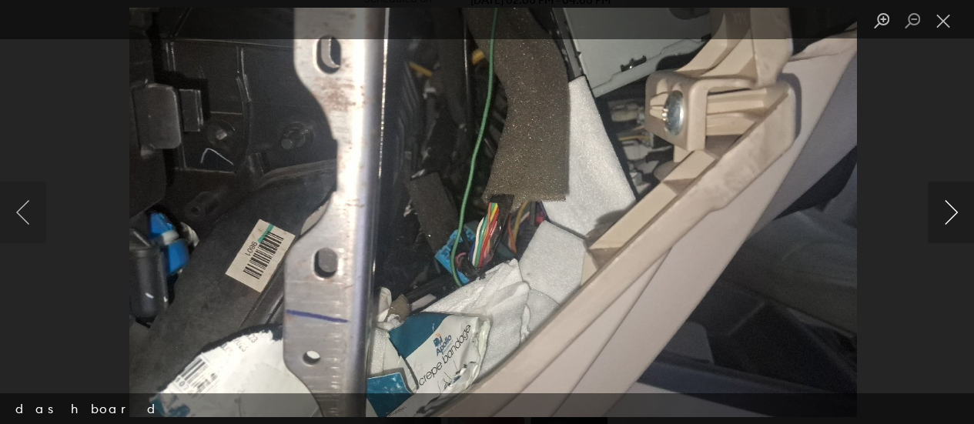
click at [940, 232] on button "Next image" at bounding box center [950, 213] width 46 height 62
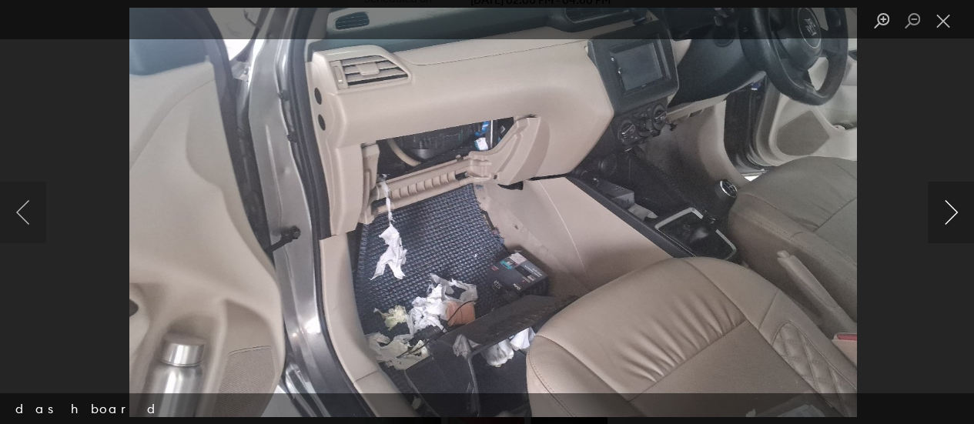
click at [940, 232] on button "Next image" at bounding box center [950, 213] width 46 height 62
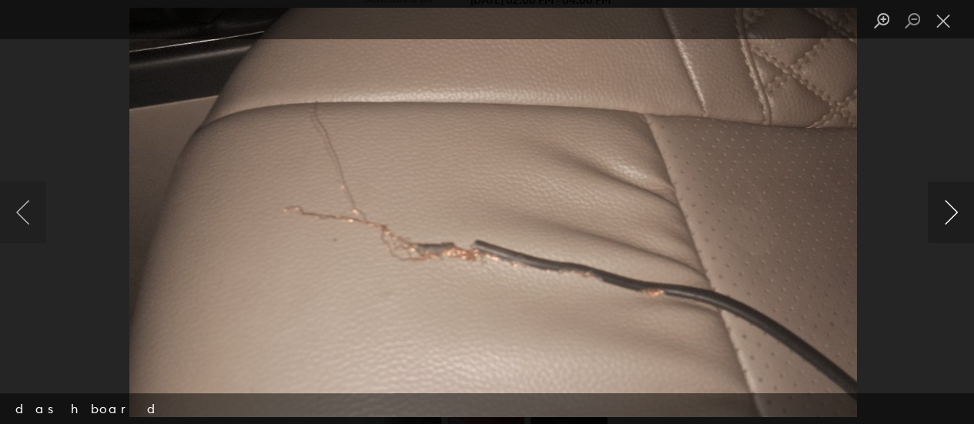
click at [940, 232] on button "Next image" at bounding box center [950, 213] width 46 height 62
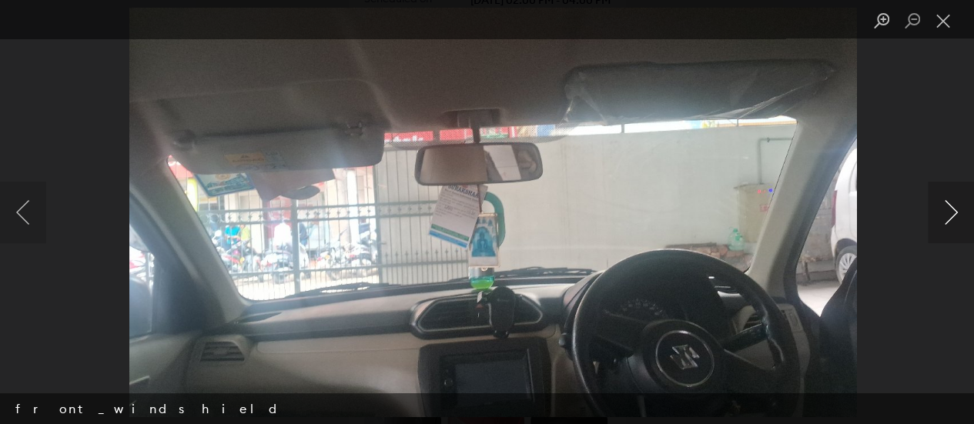
click at [940, 232] on button "Next image" at bounding box center [950, 213] width 46 height 62
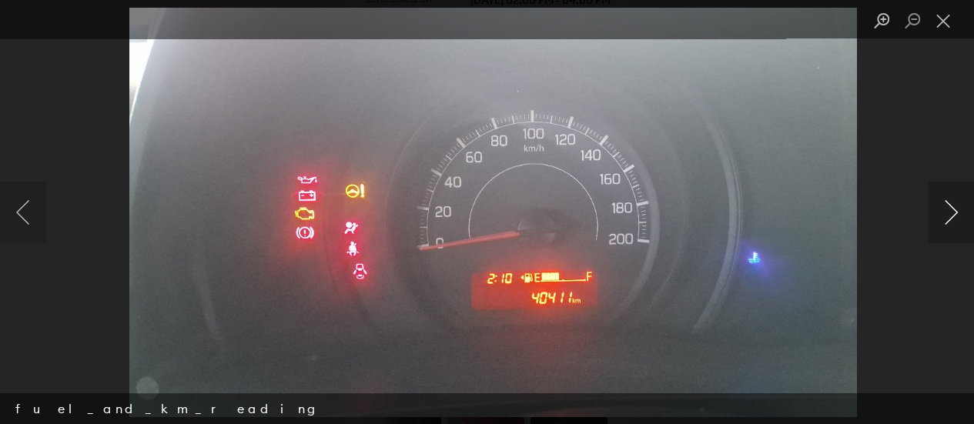
click at [940, 232] on button "Next image" at bounding box center [950, 213] width 46 height 62
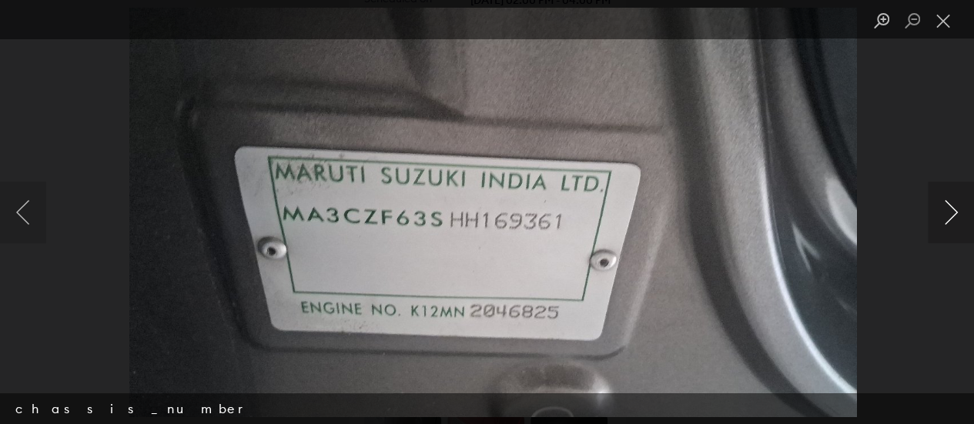
click at [940, 232] on button "Next image" at bounding box center [950, 213] width 46 height 62
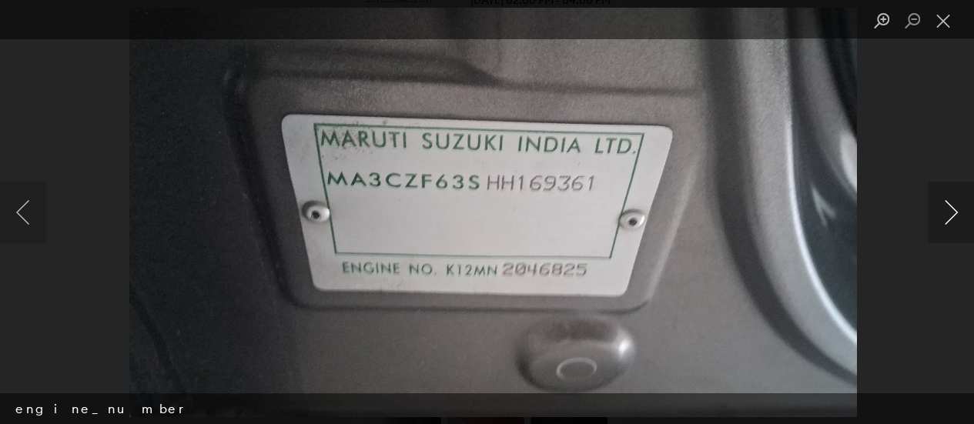
click at [940, 232] on button "Next image" at bounding box center [950, 213] width 46 height 62
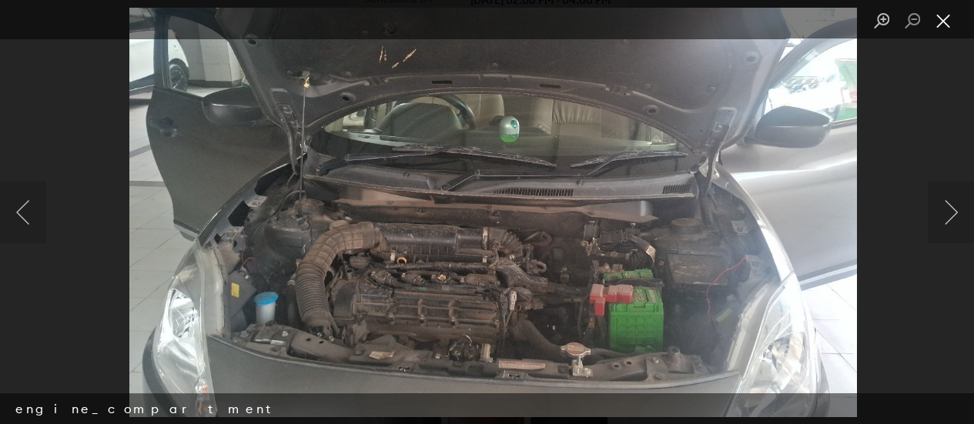
click at [952, 25] on button "Close lightbox" at bounding box center [942, 21] width 31 height 27
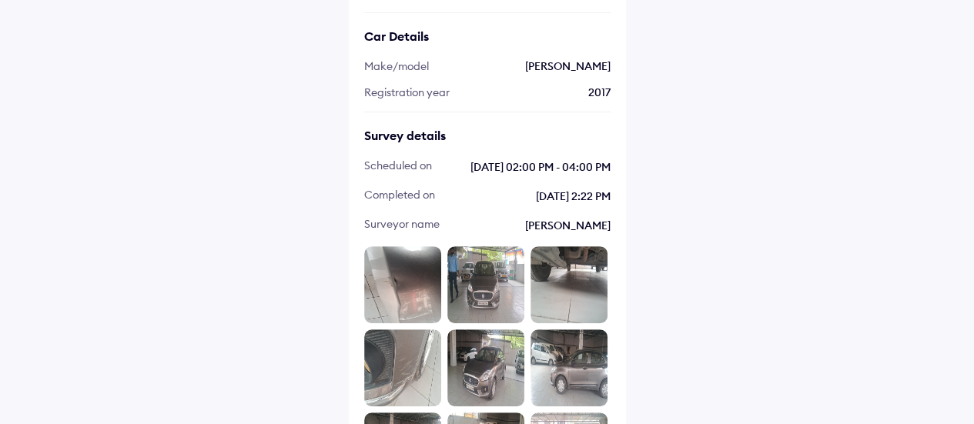
scroll to position [69, 0]
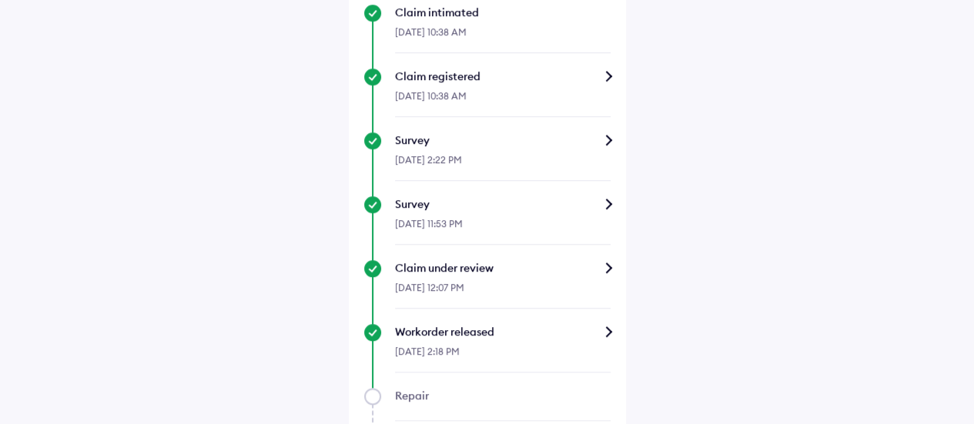
scroll to position [615, 0]
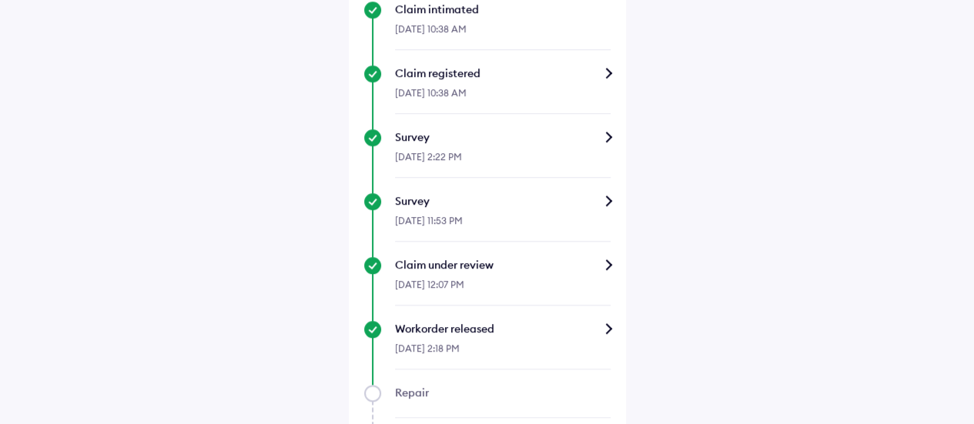
click at [592, 198] on div "Survey" at bounding box center [502, 200] width 215 height 15
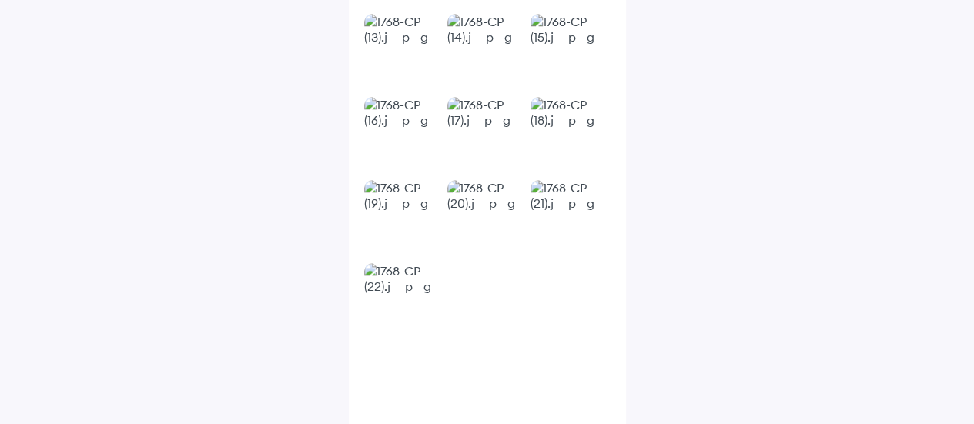
scroll to position [698, 0]
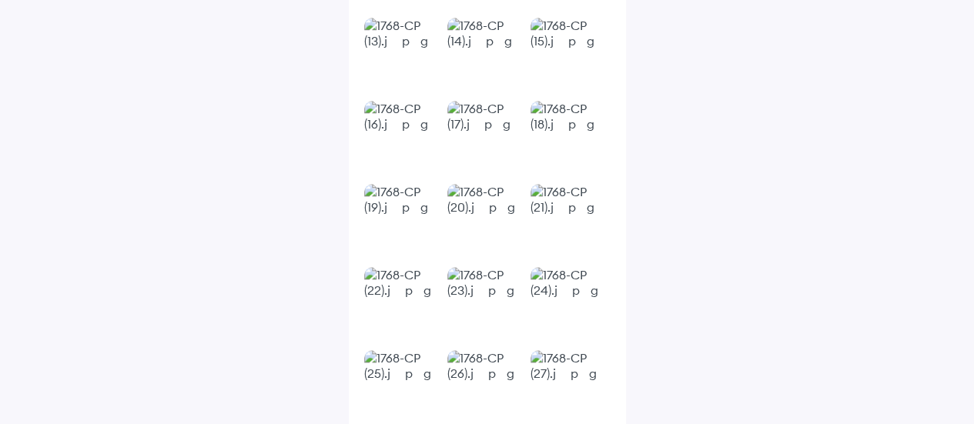
click at [501, 125] on img at bounding box center [485, 139] width 77 height 77
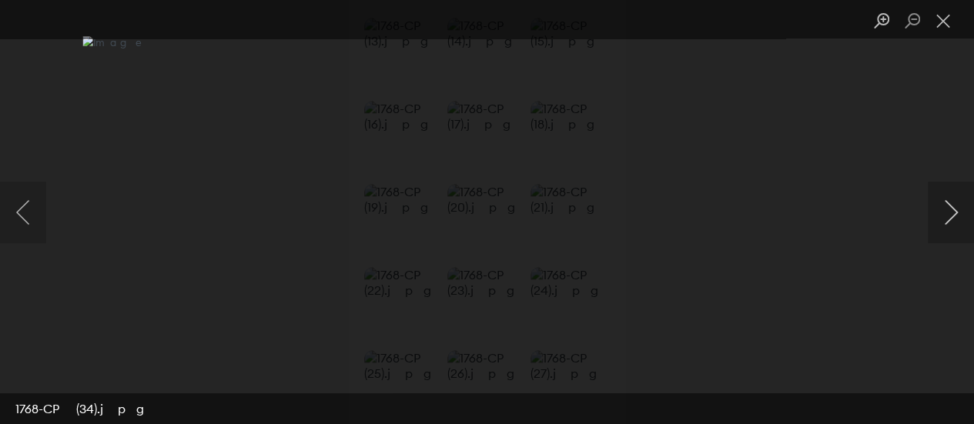
click at [950, 228] on button "Next image" at bounding box center [950, 213] width 46 height 62
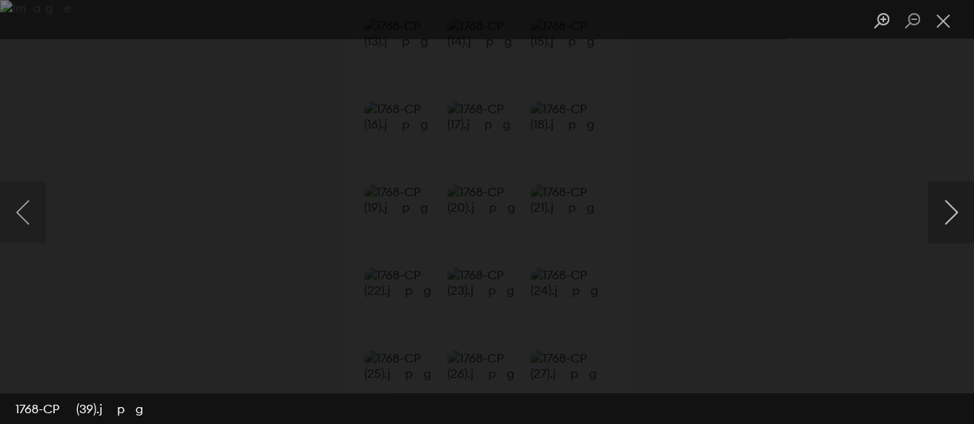
click at [950, 228] on button "Next image" at bounding box center [950, 213] width 46 height 62
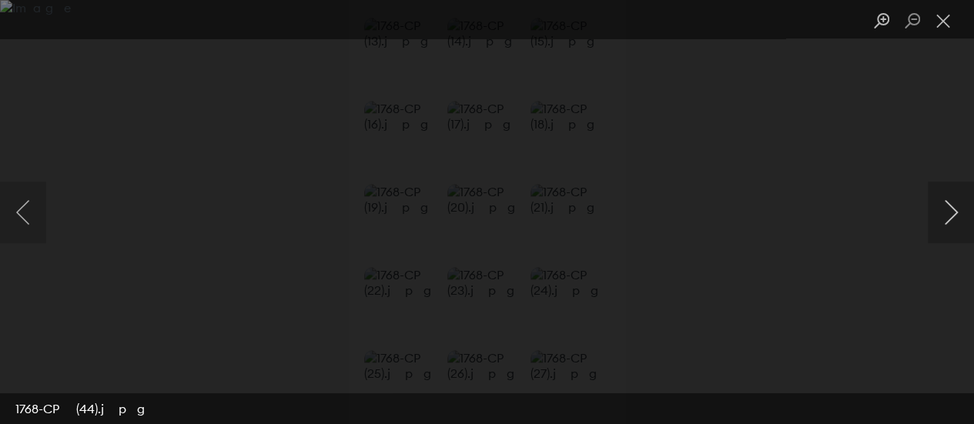
click at [950, 228] on button "Next image" at bounding box center [950, 213] width 46 height 62
click at [15, 215] on button "Previous image" at bounding box center [23, 213] width 46 height 62
click at [8, 190] on button "Previous image" at bounding box center [23, 213] width 46 height 62
click at [11, 197] on button "Previous image" at bounding box center [23, 213] width 46 height 62
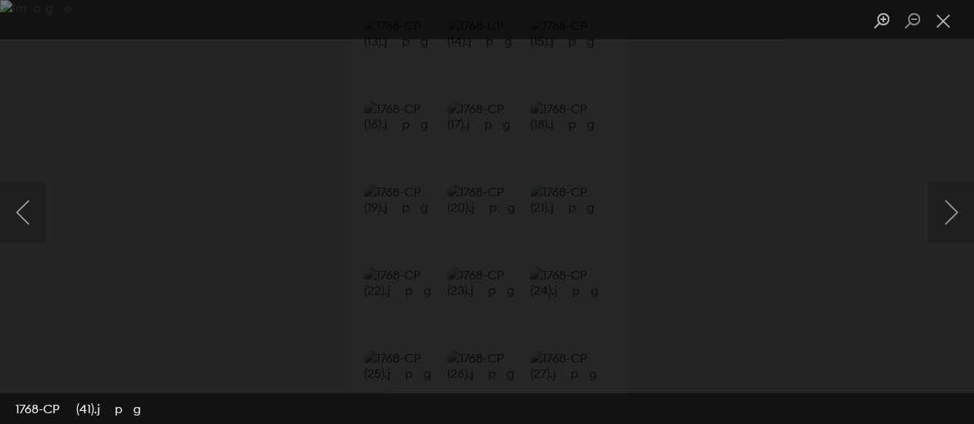
click at [15, 179] on div "Lightbox" at bounding box center [487, 212] width 974 height 424
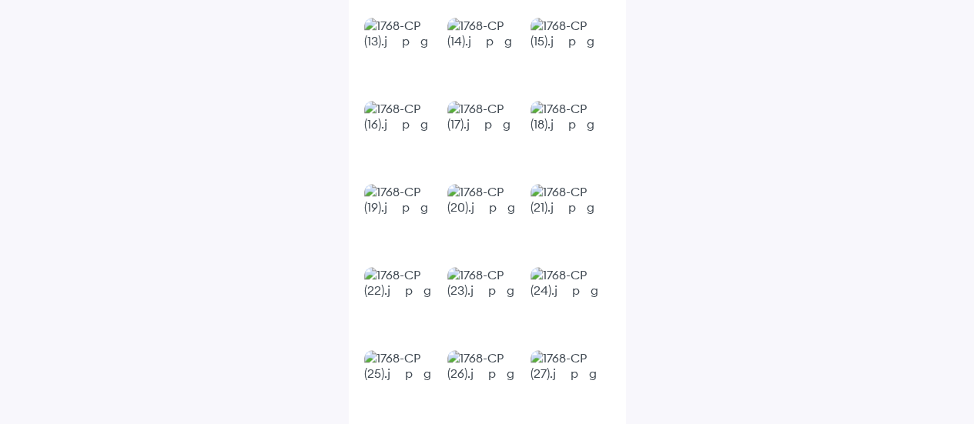
click at [566, 310] on img at bounding box center [568, 305] width 77 height 77
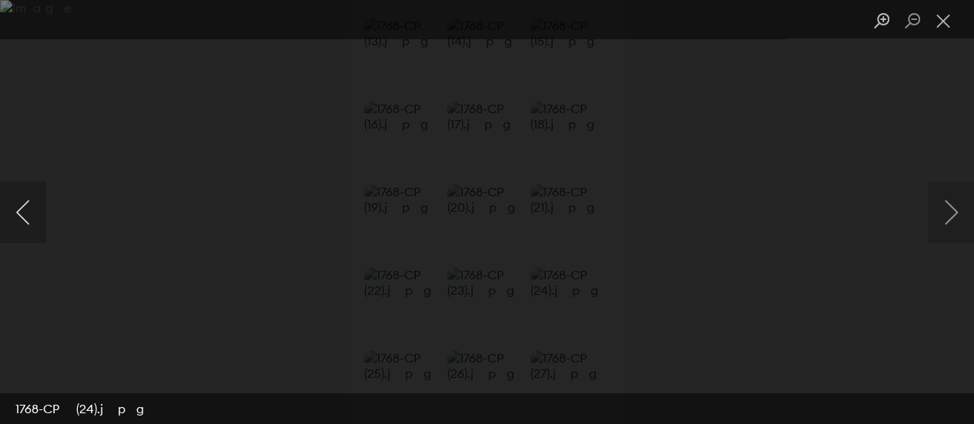
click at [18, 209] on button "Previous image" at bounding box center [23, 213] width 46 height 62
